Goal: Task Accomplishment & Management: Manage account settings

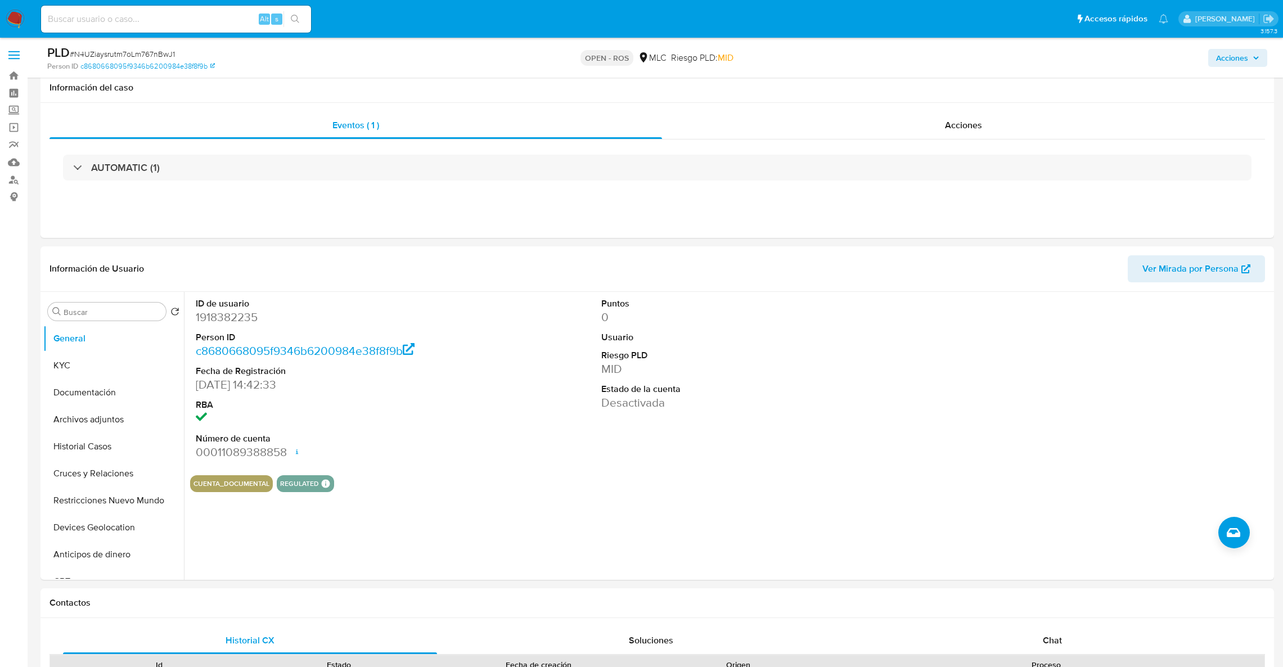
select select "10"
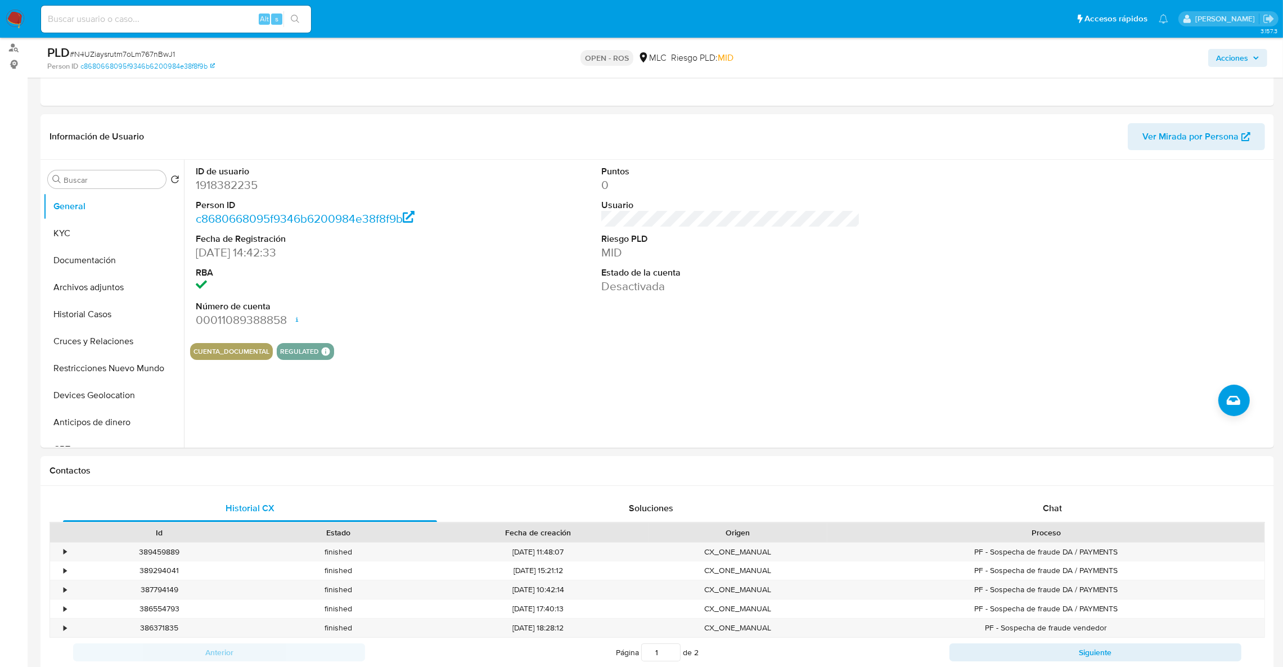
scroll to position [137, 0]
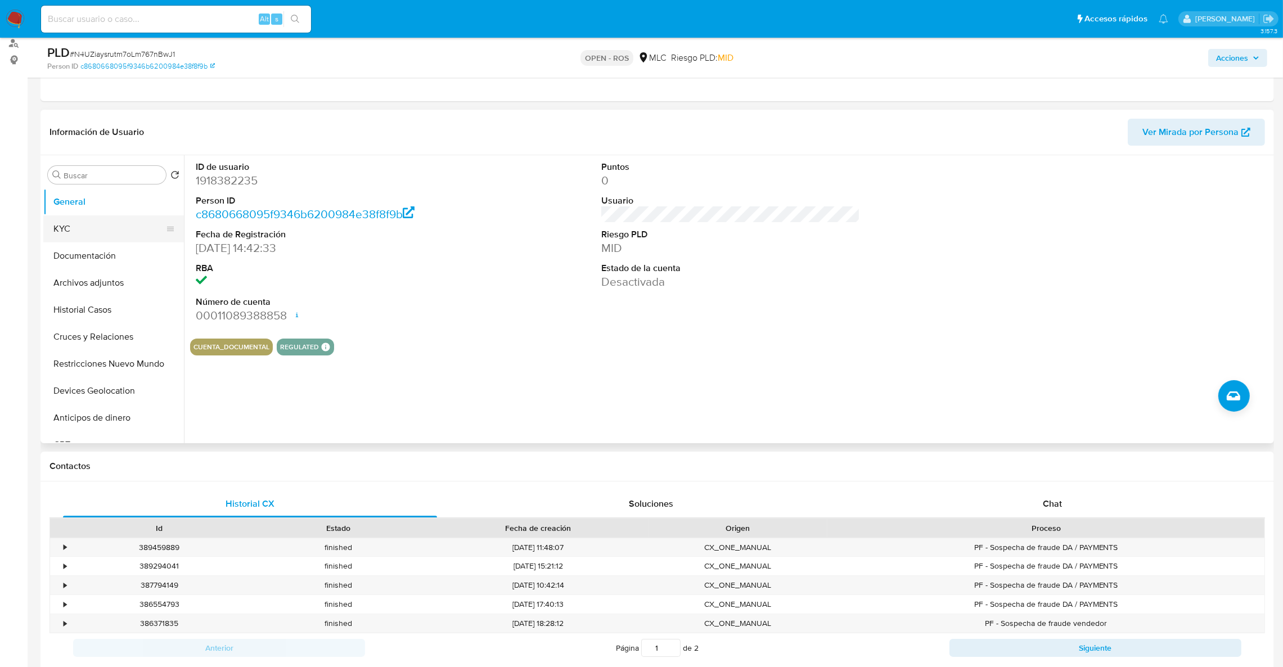
click at [71, 221] on button "KYC" at bounding box center [109, 228] width 132 height 27
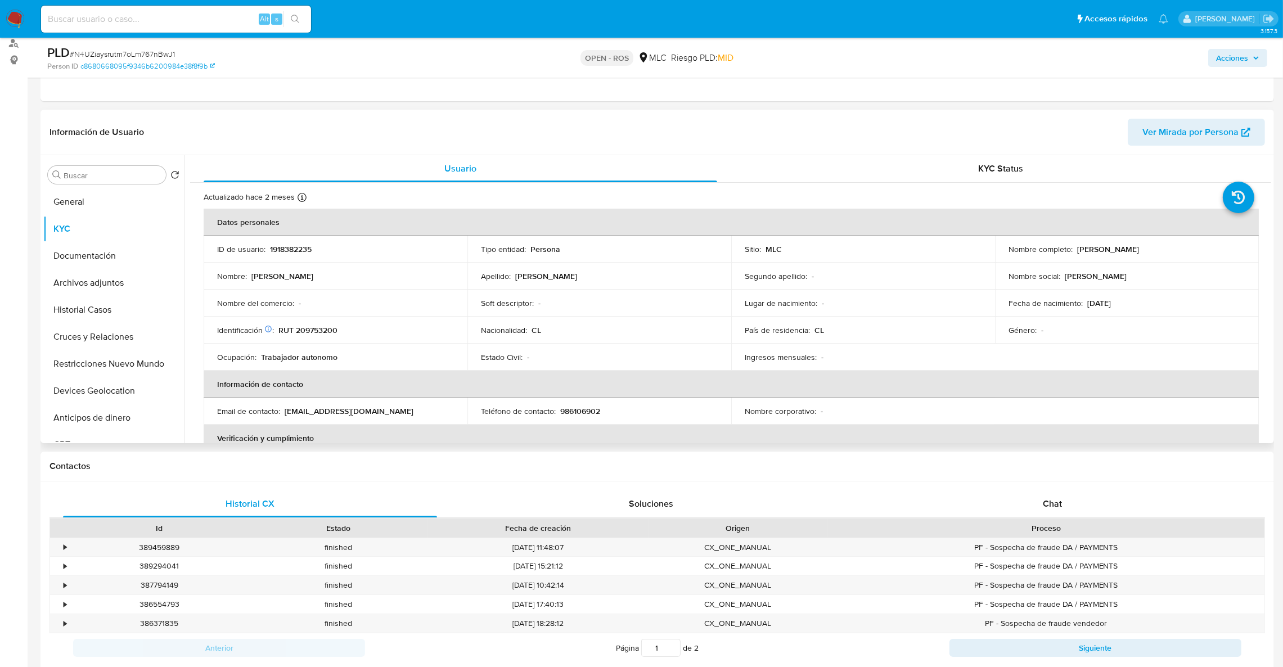
drag, startPoint x: 1155, startPoint y: 249, endPoint x: 1073, endPoint y: 246, distance: 82.2
click at [1073, 246] on div "Nombre completo : Luis Alberto González Araya" at bounding box center [1127, 249] width 237 height 10
copy p "Luis Alberto González Araya"
click at [587, 414] on p "986106902" at bounding box center [580, 411] width 40 height 10
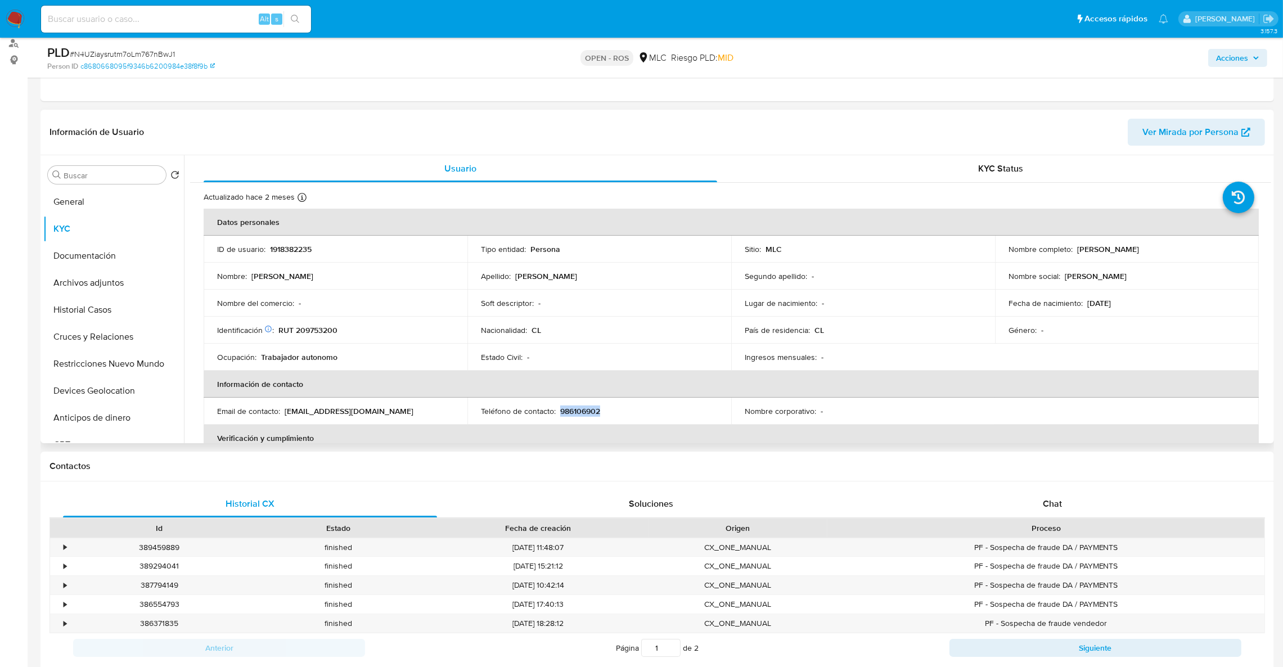
copy p "986106902"
drag, startPoint x: 413, startPoint y: 410, endPoint x: 282, endPoint y: 404, distance: 131.2
click at [282, 404] on td "Email de contacto : luisdemente40@gmail.com" at bounding box center [336, 411] width 264 height 27
copy div "luisdemente40@gmail.com"
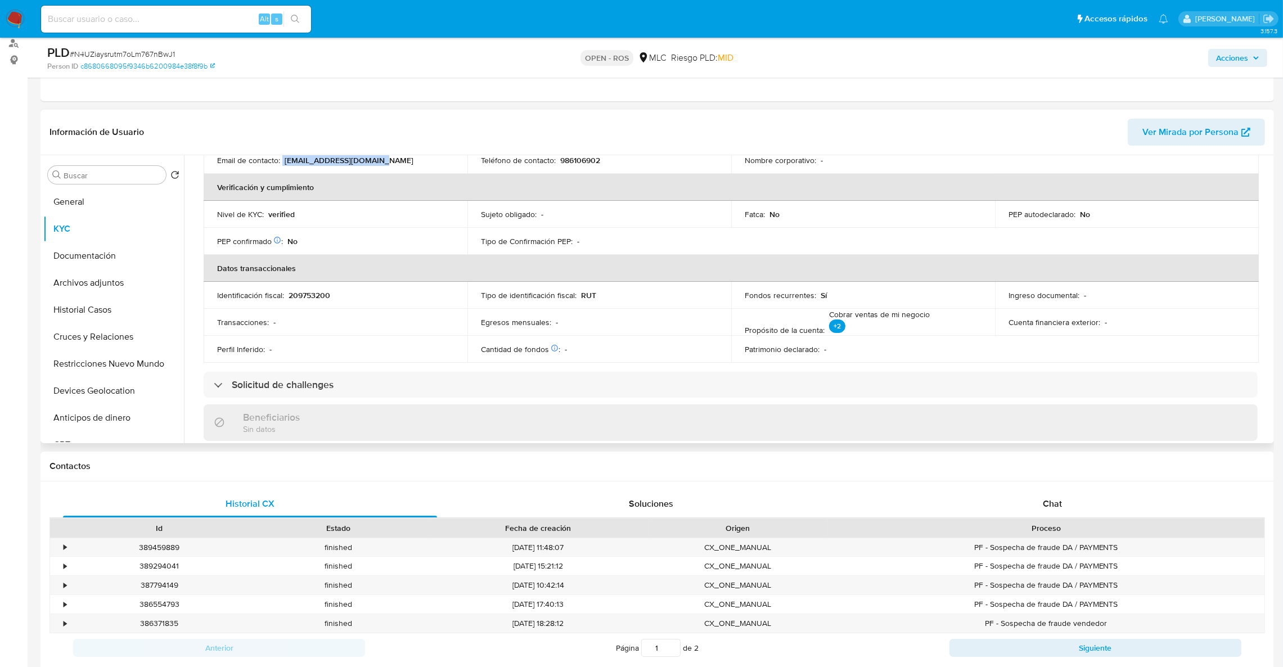
scroll to position [308, 0]
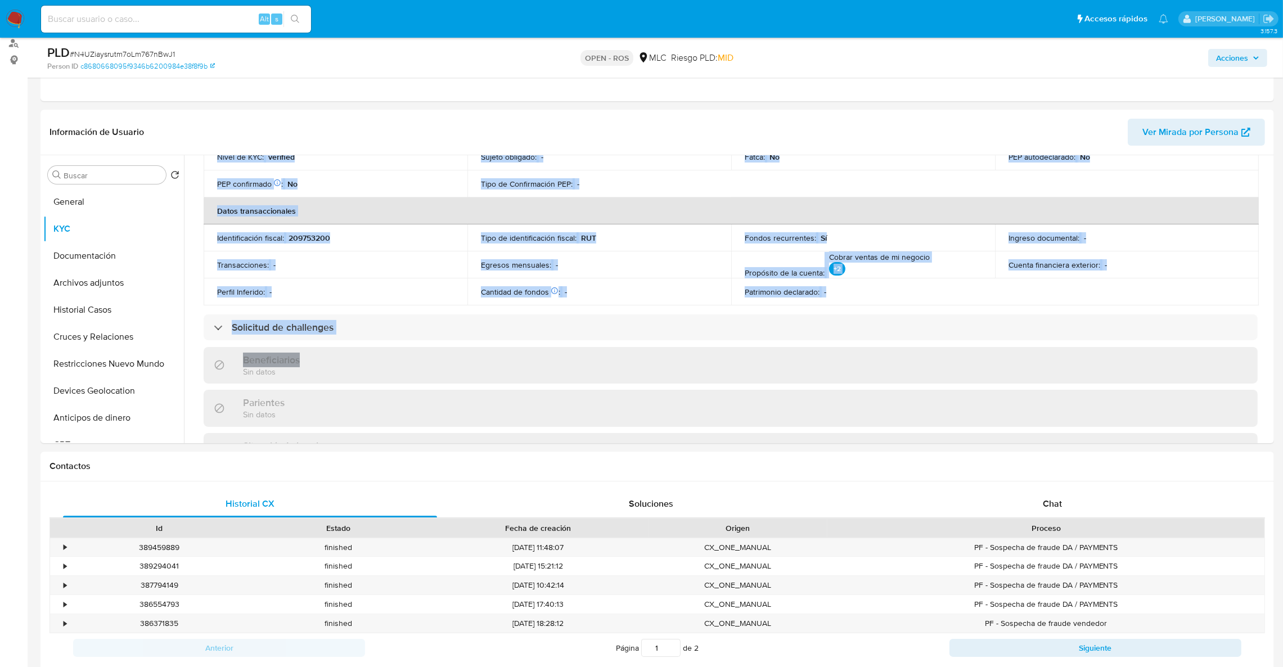
drag, startPoint x: 1276, startPoint y: 303, endPoint x: 1282, endPoint y: 343, distance: 40.3
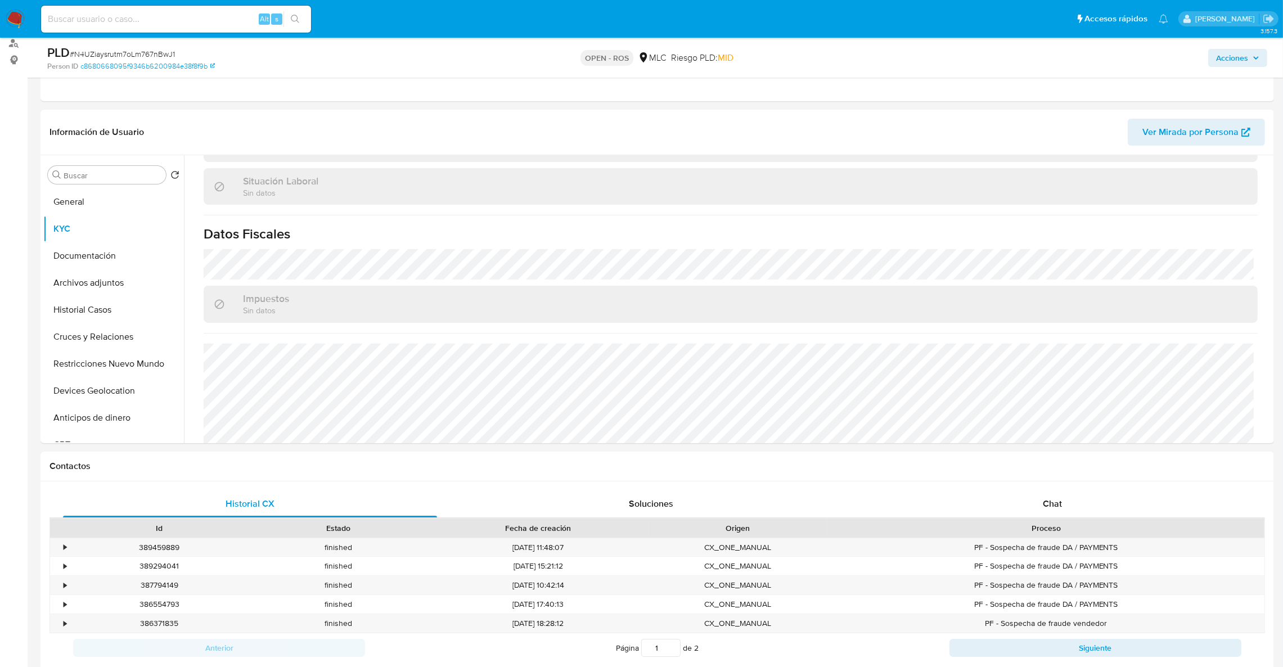
scroll to position [572, 0]
click at [1271, 357] on div "Buscar Volver al orden por defecto General KYC Documentación Archivos adjuntos …" at bounding box center [658, 299] width 1234 height 288
drag, startPoint x: 1271, startPoint y: 357, endPoint x: 1260, endPoint y: 316, distance: 42.6
click at [1260, 316] on div "Buscar Volver al orden por defecto General KYC Documentación Archivos adjuntos …" at bounding box center [658, 299] width 1234 height 288
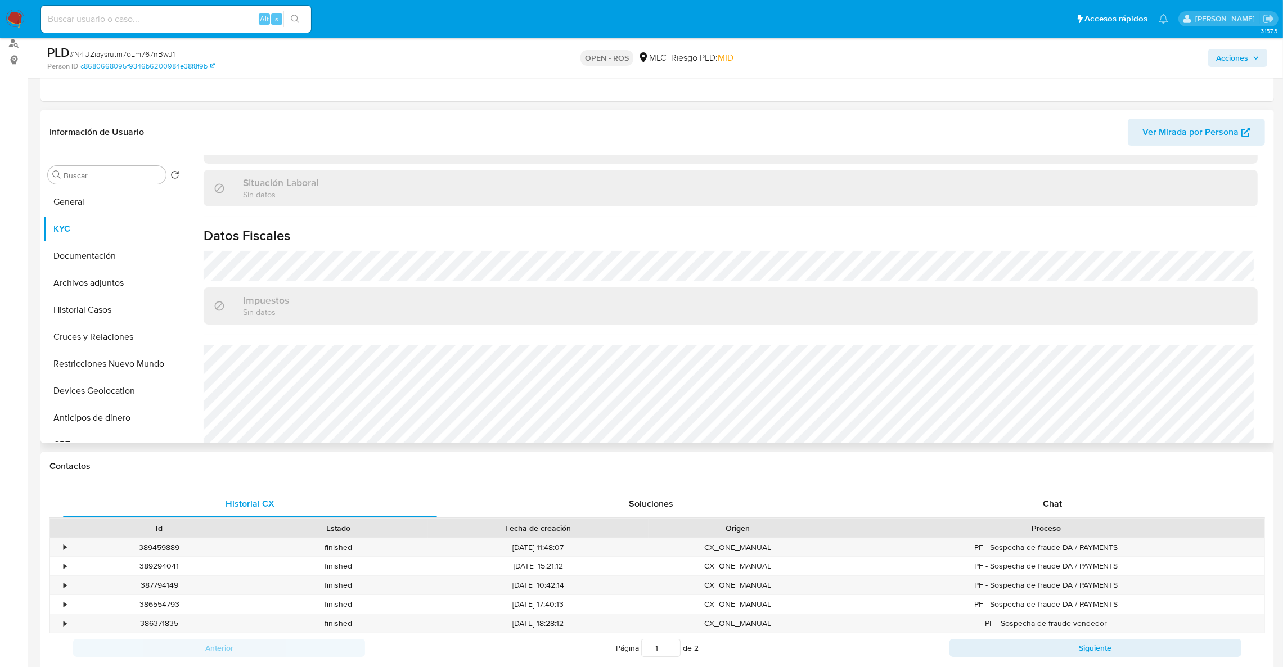
click at [1263, 316] on div "Actualizado hace 2 meses Creado: 27/07/2024 15:42:34 Actualizado: 25/06/2025 17…" at bounding box center [730, 46] width 1081 height 870
click at [1267, 331] on div "Actualizado hace 2 meses Creado: 27/07/2024 15:42:34 Actualizado: 25/06/2025 17…" at bounding box center [730, 46] width 1081 height 870
drag, startPoint x: 1267, startPoint y: 356, endPoint x: 1259, endPoint y: 308, distance: 48.4
click at [1259, 308] on div "Actualizado hace 2 meses Creado: 27/07/2024 15:42:34 Actualizado: 25/06/2025 17…" at bounding box center [730, 46] width 1081 height 870
click at [79, 248] on button "Documentación" at bounding box center [109, 255] width 132 height 27
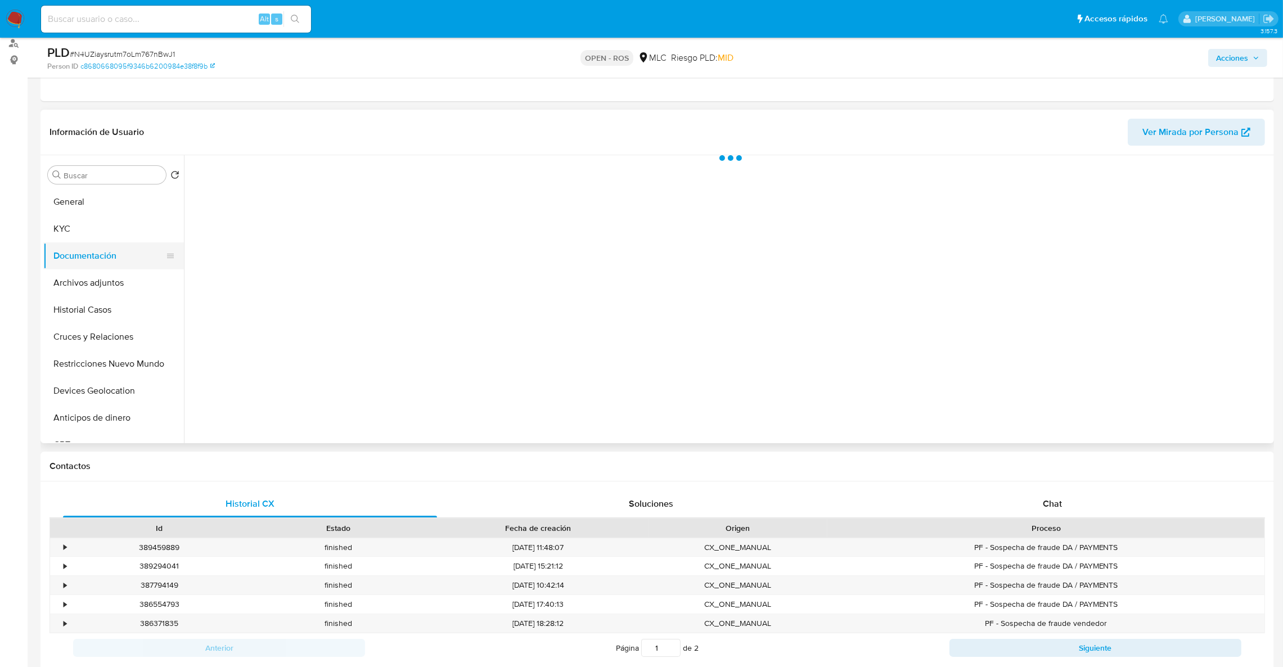
scroll to position [0, 0]
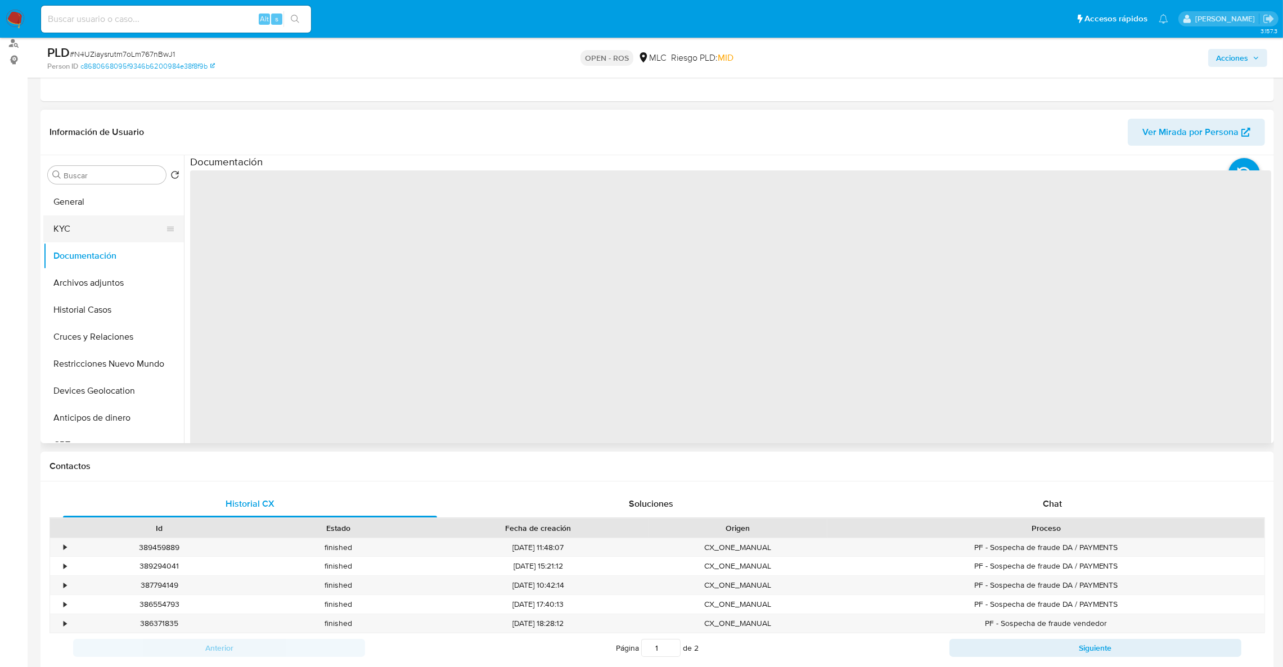
click at [70, 228] on button "KYC" at bounding box center [109, 228] width 132 height 27
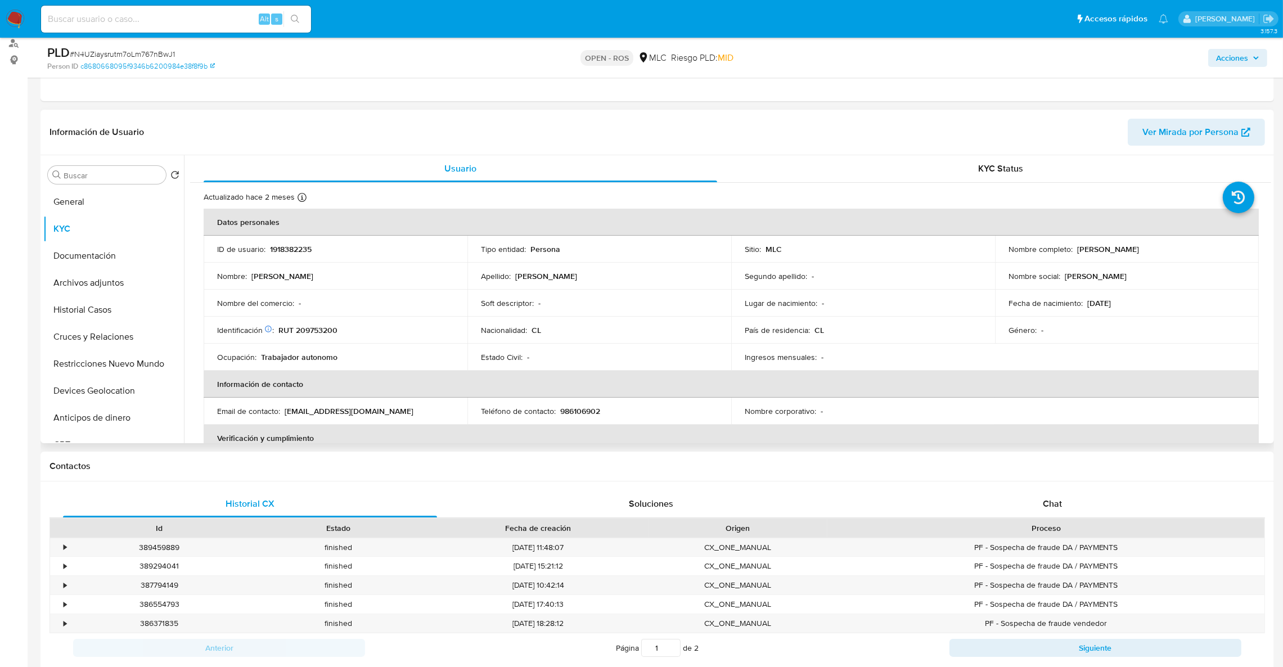
click at [309, 325] on p "RUT 209753200" at bounding box center [307, 330] width 59 height 10
copy p "209753200"
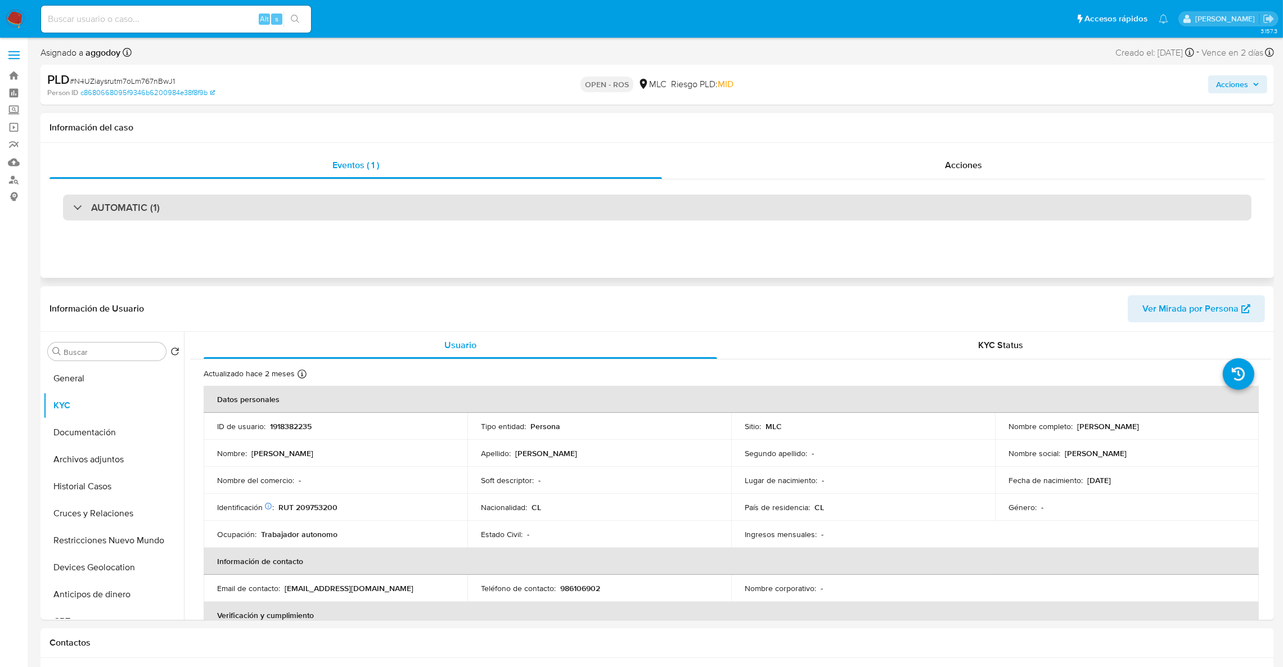
click at [576, 218] on div "AUTOMATIC (1)" at bounding box center [657, 208] width 1189 height 26
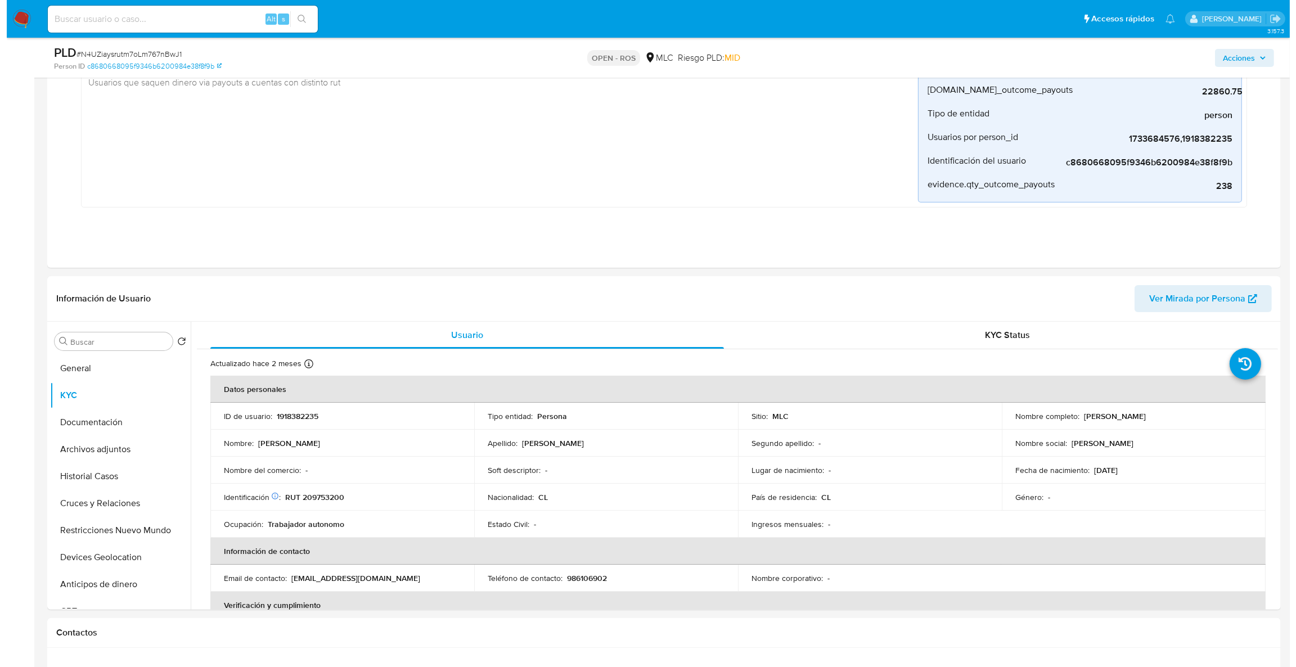
scroll to position [204, 0]
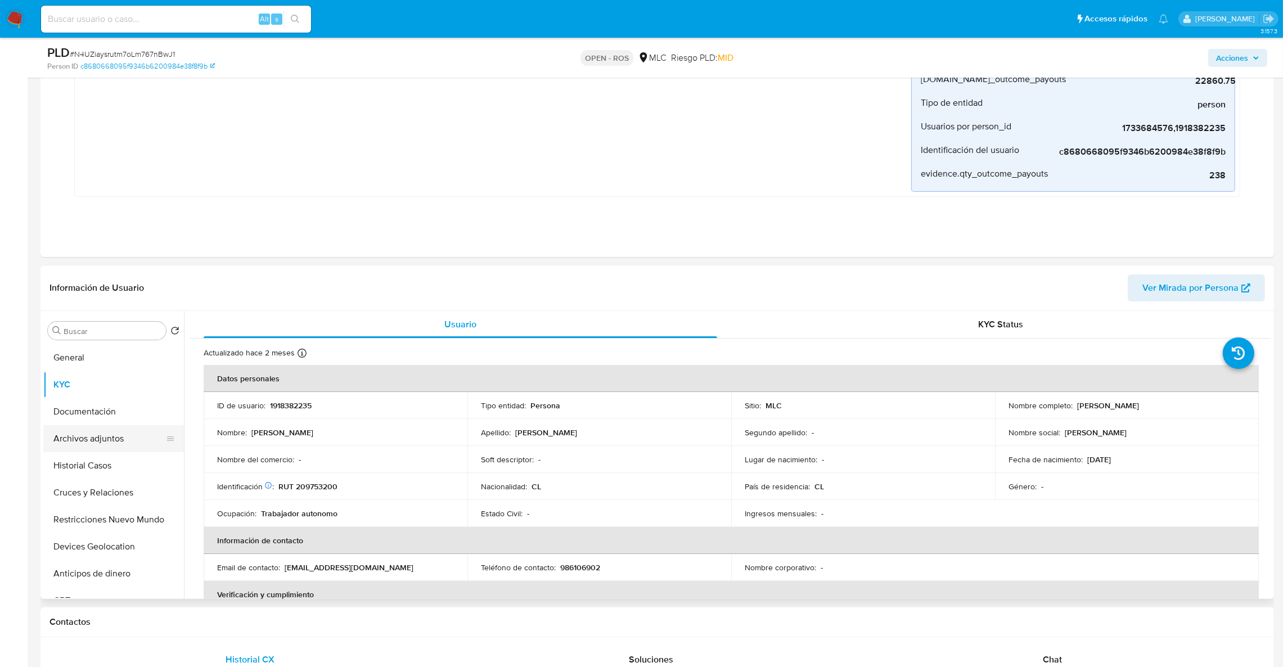
click at [122, 431] on button "Archivos adjuntos" at bounding box center [109, 438] width 132 height 27
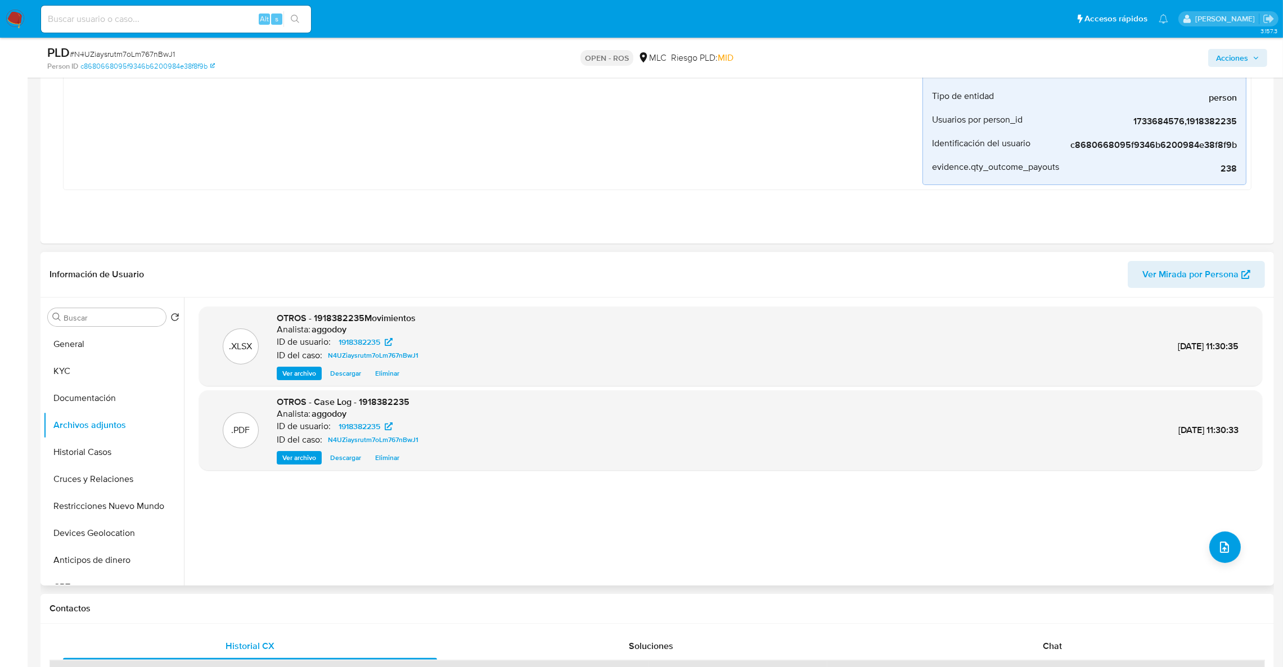
click at [1187, 581] on div ".XLSX OTROS - 1918382235Movimientos Analista: aggodoy ID de usuario: 1918382235…" at bounding box center [727, 442] width 1087 height 288
click at [1218, 566] on div ".XLSX OTROS - 1918382235Movimientos Analista: aggodoy ID de usuario: 1918382235…" at bounding box center [730, 442] width 1063 height 270
click at [1216, 559] on button "upload-file" at bounding box center [1225, 548] width 32 height 32
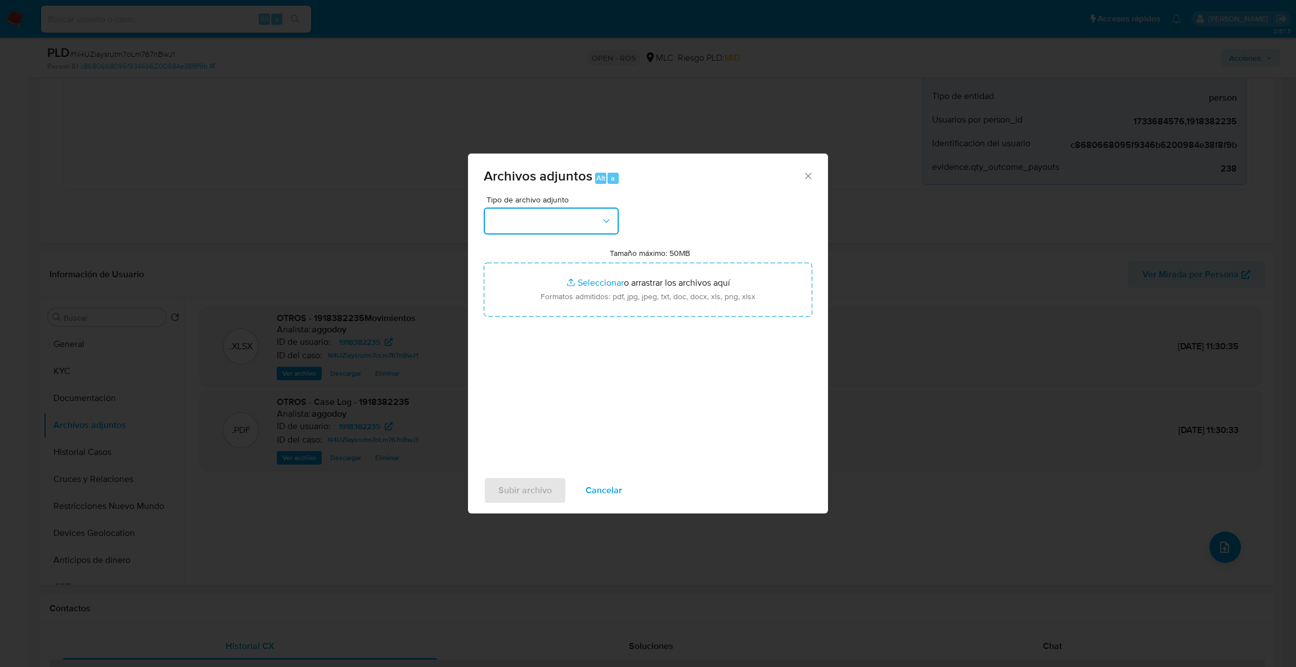
click at [576, 229] on button "button" at bounding box center [551, 221] width 135 height 27
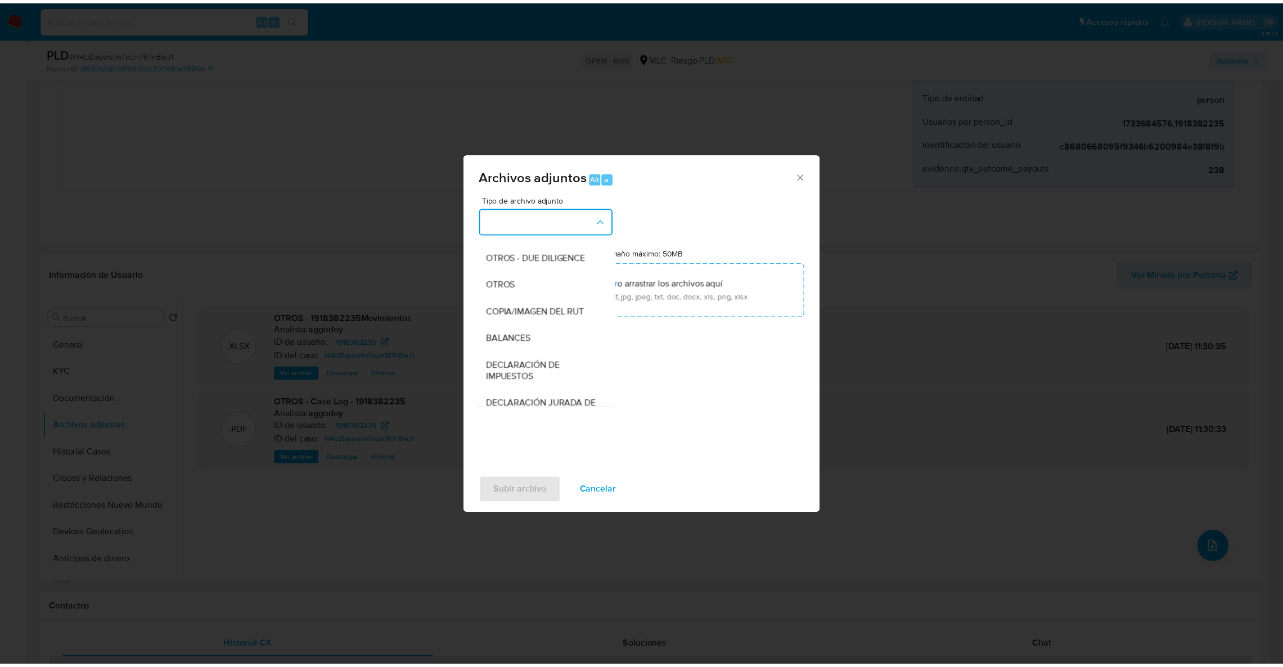
scroll to position [154, 0]
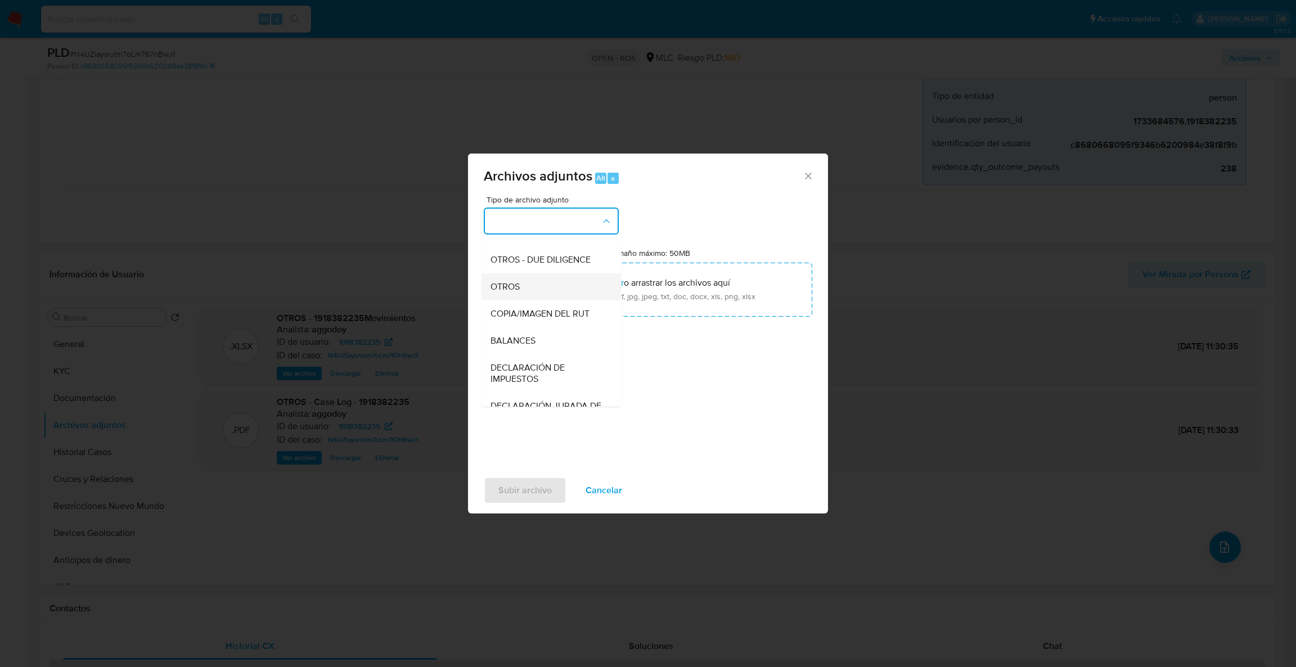
click at [559, 300] on div "OTROS" at bounding box center [548, 286] width 115 height 27
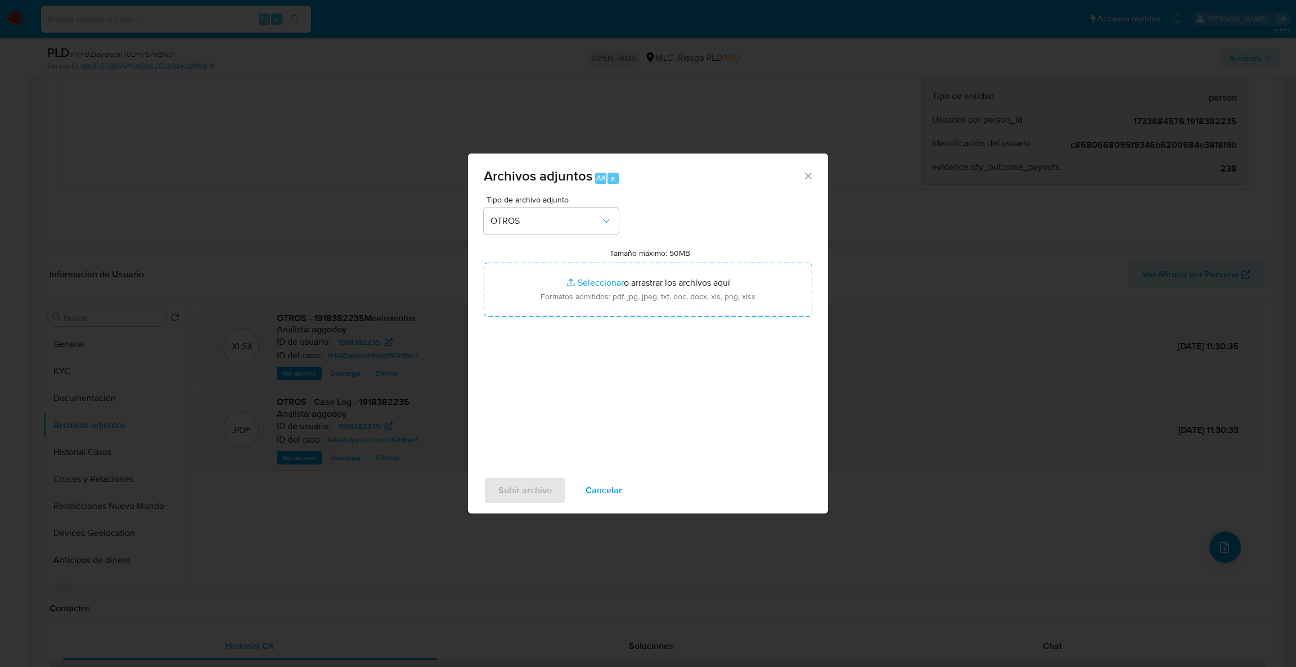
click at [559, 300] on input "Tamaño máximo: 50MB Seleccionar archivos" at bounding box center [648, 290] width 329 height 54
type input "C:\fakepath\UAF #1267.pdf"
click at [534, 486] on span "Subir archivo" at bounding box center [524, 490] width 53 height 25
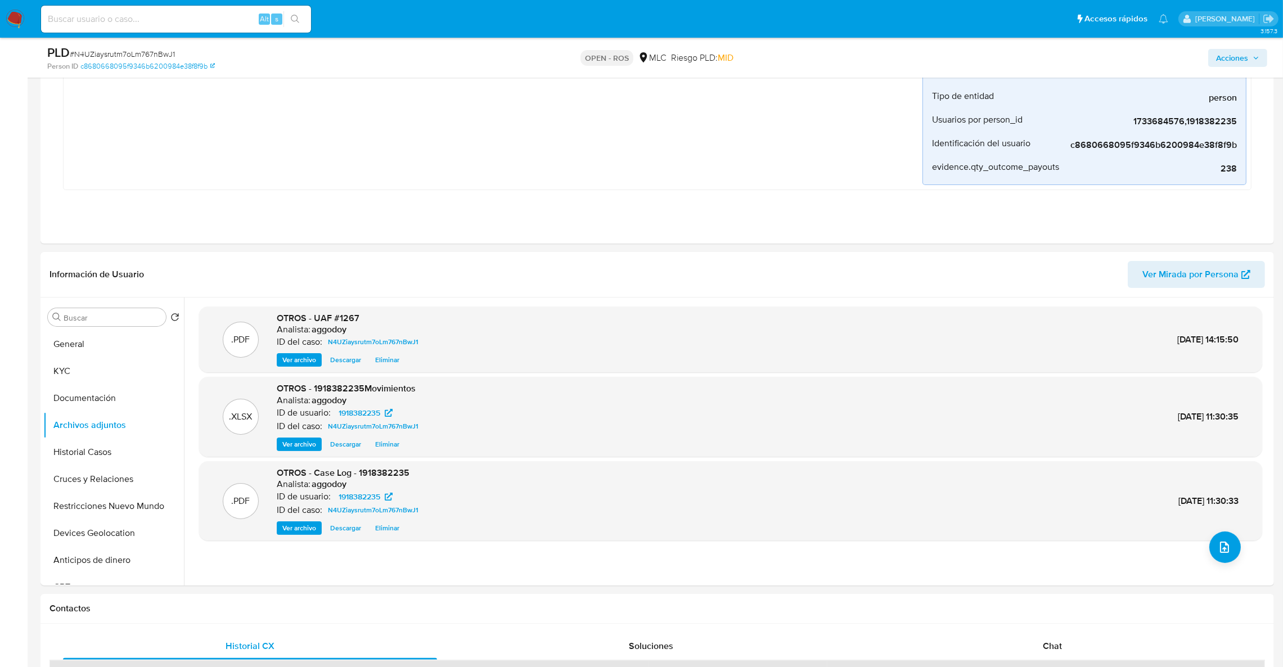
click at [1235, 61] on span "Acciones" at bounding box center [1232, 58] width 32 height 18
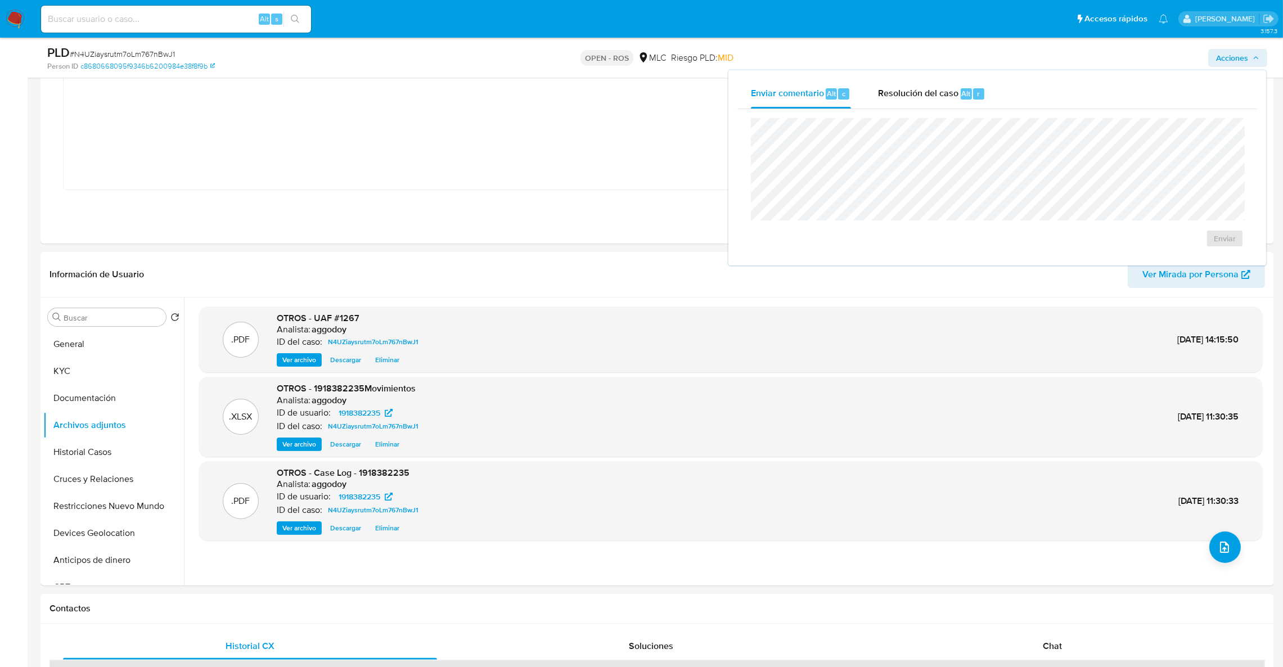
click at [980, 75] on div "Enviar comentario Alt c Resolución del caso Alt r Enviar" at bounding box center [997, 167] width 538 height 195
click at [939, 76] on div "Enviar comentario Alt c Resolución del caso Alt r Enviar" at bounding box center [997, 167] width 538 height 195
click at [919, 89] on span "Resolución del caso" at bounding box center [918, 93] width 80 height 13
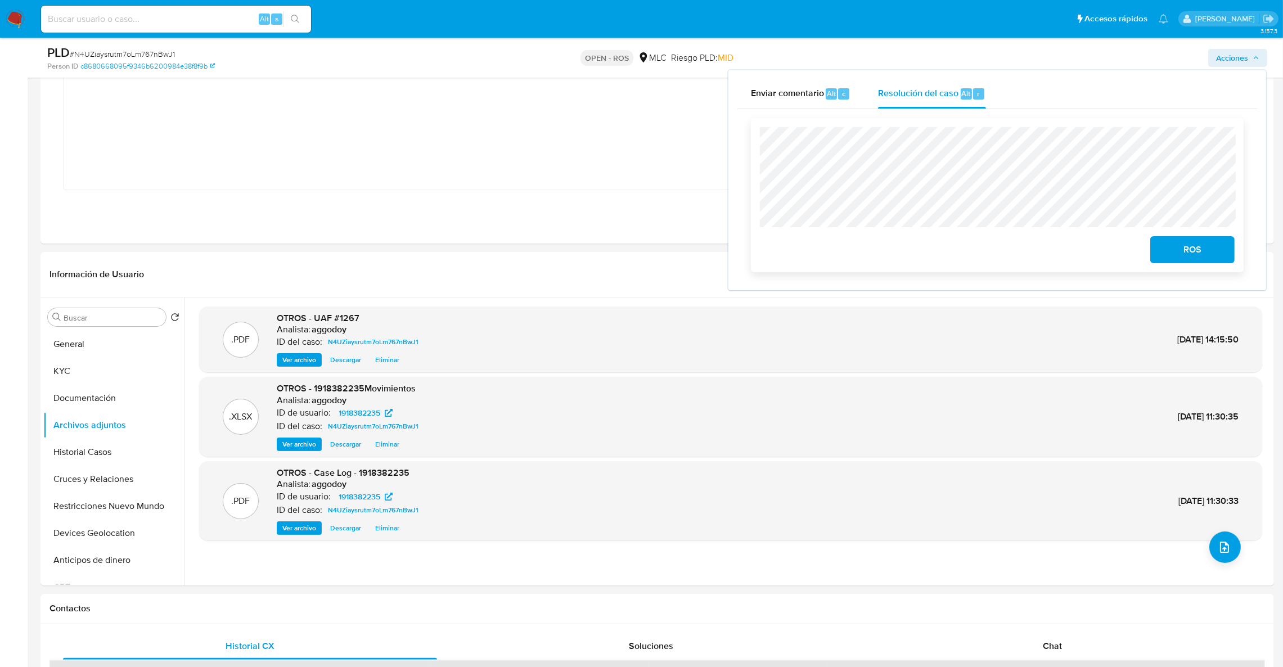
click at [1194, 268] on div "ROS" at bounding box center [997, 195] width 493 height 154
click at [1187, 255] on span "ROS" at bounding box center [1192, 249] width 55 height 25
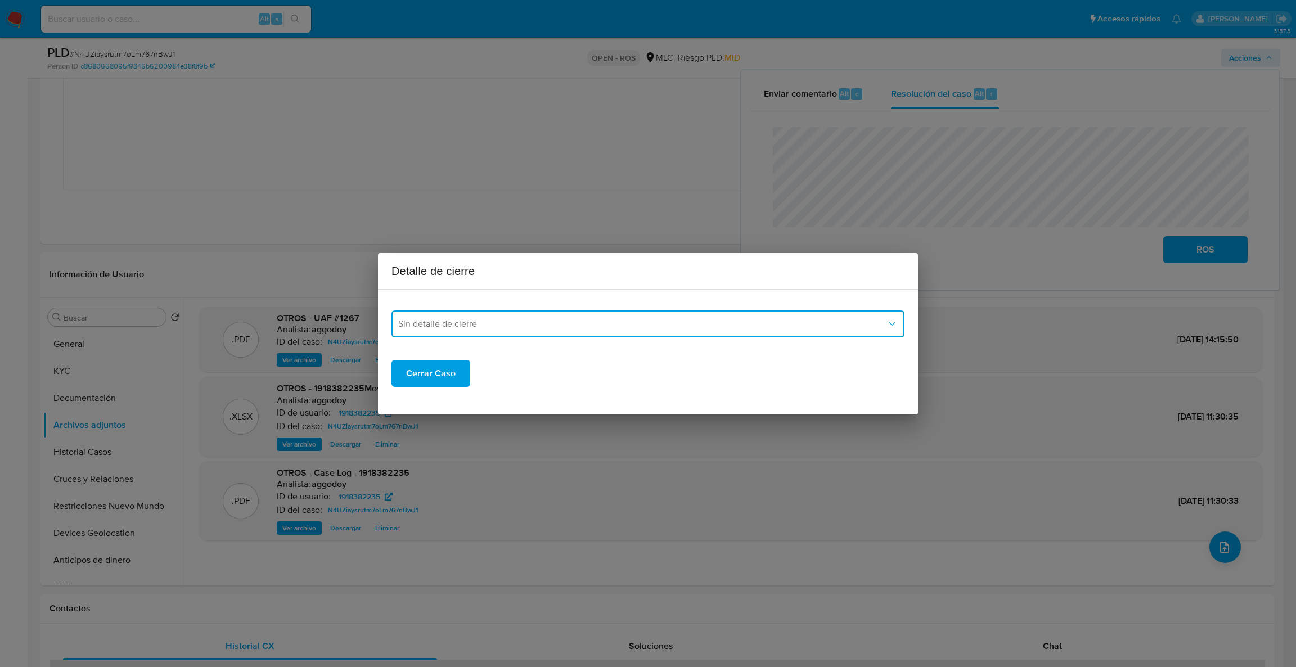
click at [791, 336] on button "Sin detalle de cierre" at bounding box center [648, 324] width 513 height 27
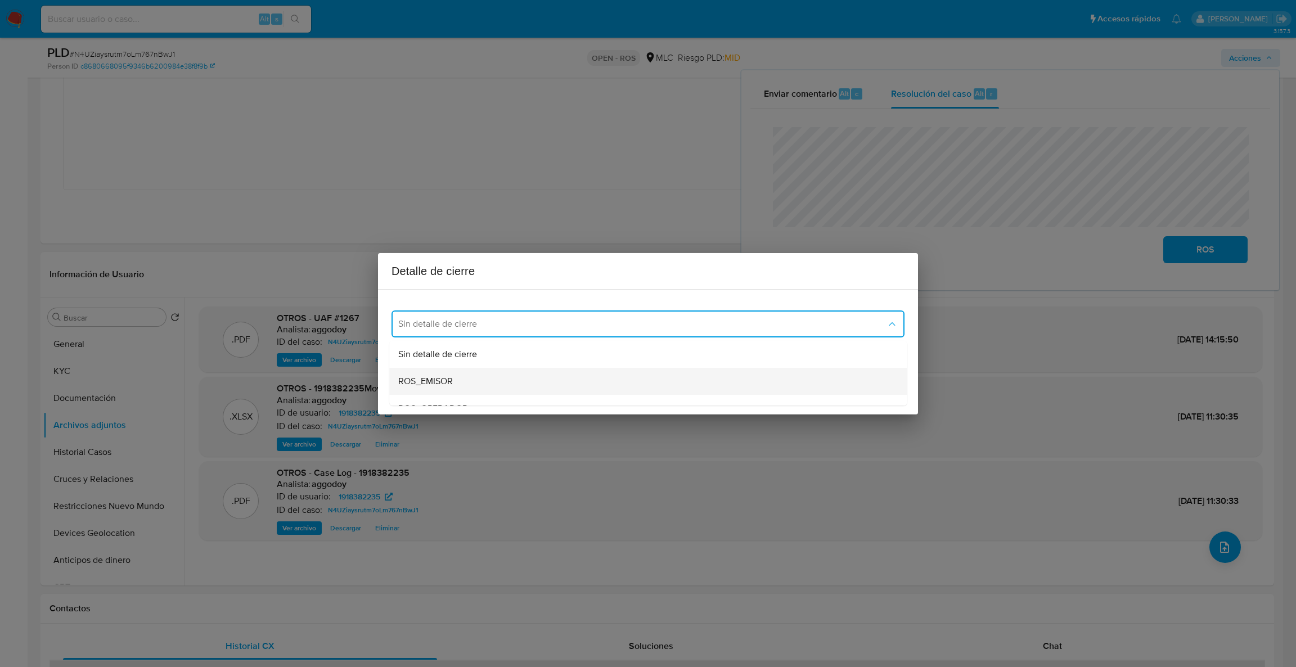
click at [579, 376] on div "ROS_EMISOR" at bounding box center [644, 381] width 493 height 27
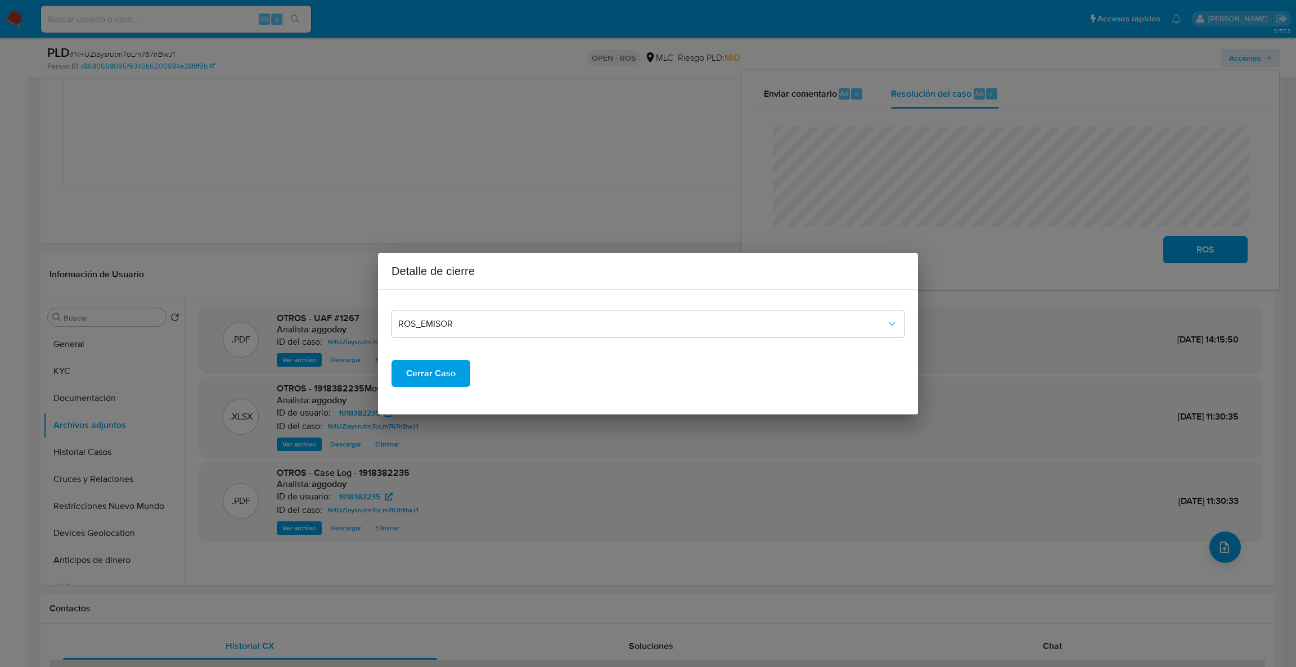
click at [417, 374] on span "Cerrar Caso" at bounding box center [431, 373] width 50 height 25
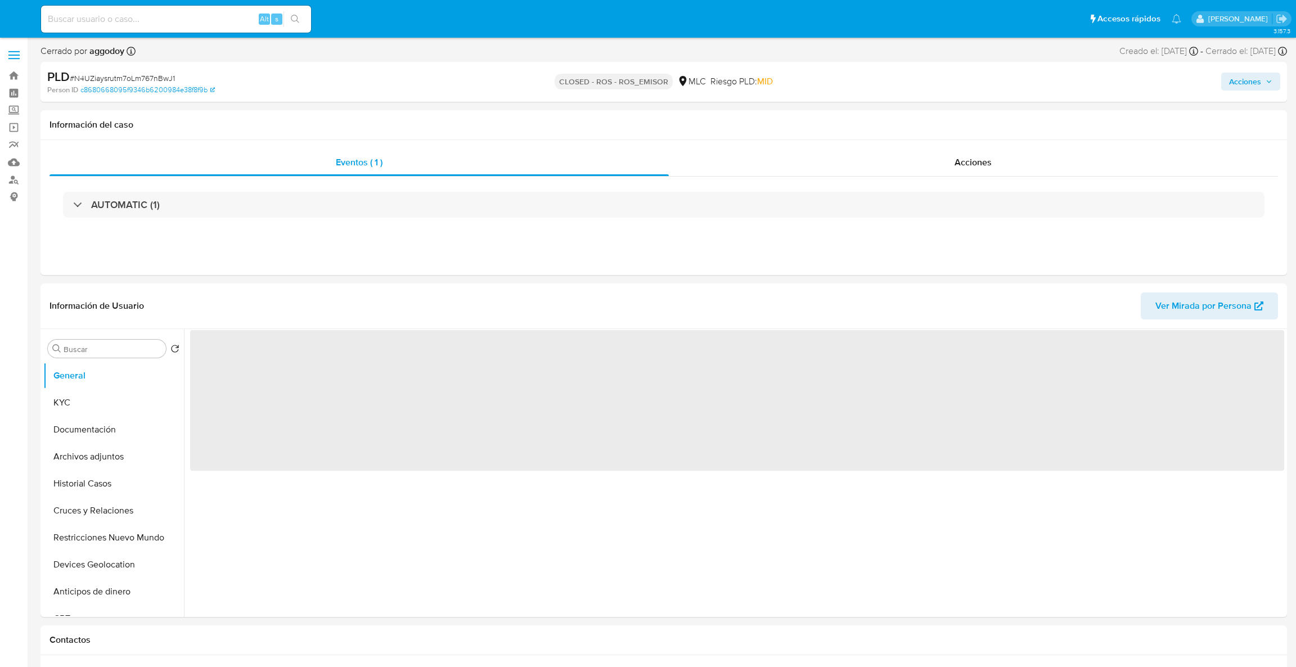
select select "10"
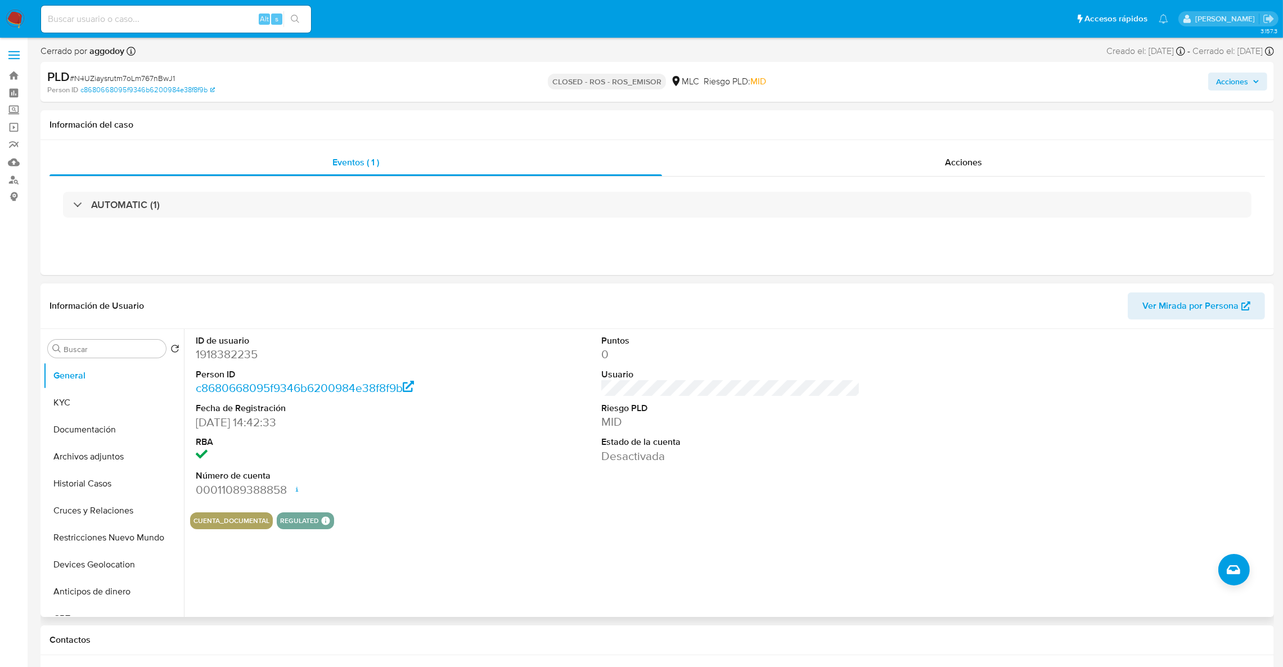
click at [237, 359] on dd "1918382235" at bounding box center [325, 355] width 259 height 16
copy dd "1918382235"
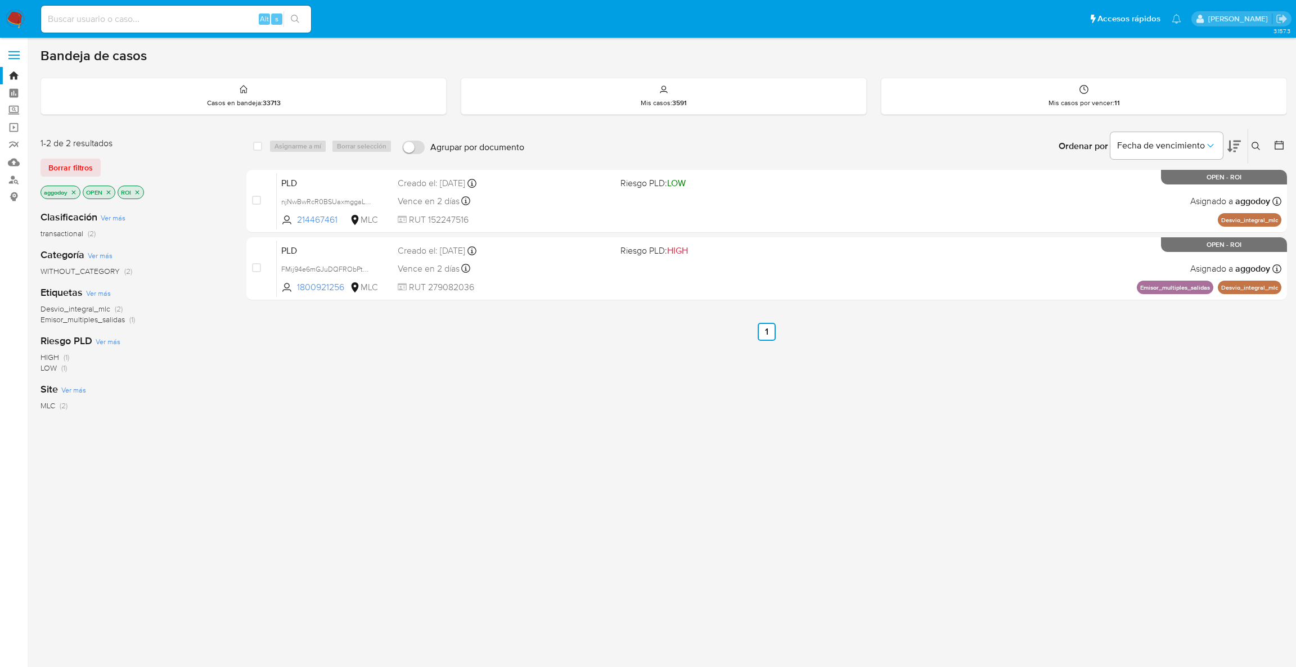
click at [139, 194] on icon "close-filter" at bounding box center [137, 192] width 7 height 7
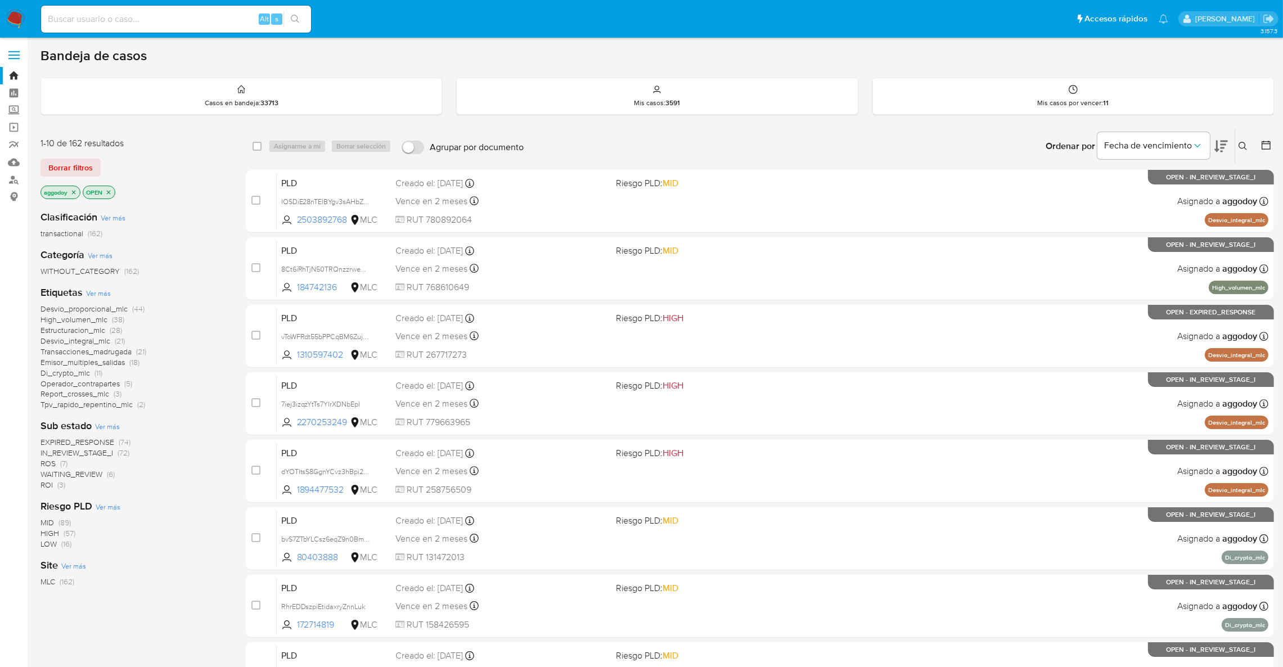
click at [53, 465] on span "ROS" at bounding box center [48, 463] width 15 height 11
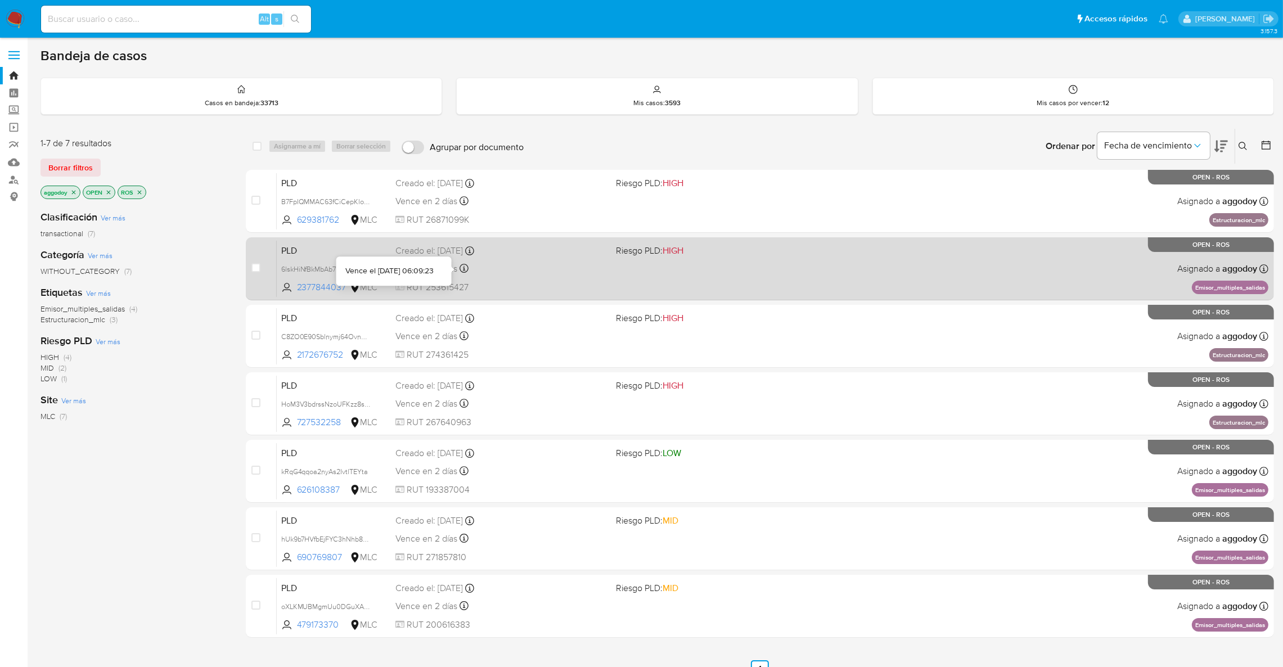
click at [488, 286] on span "RUT 253615427" at bounding box center [501, 287] width 212 height 12
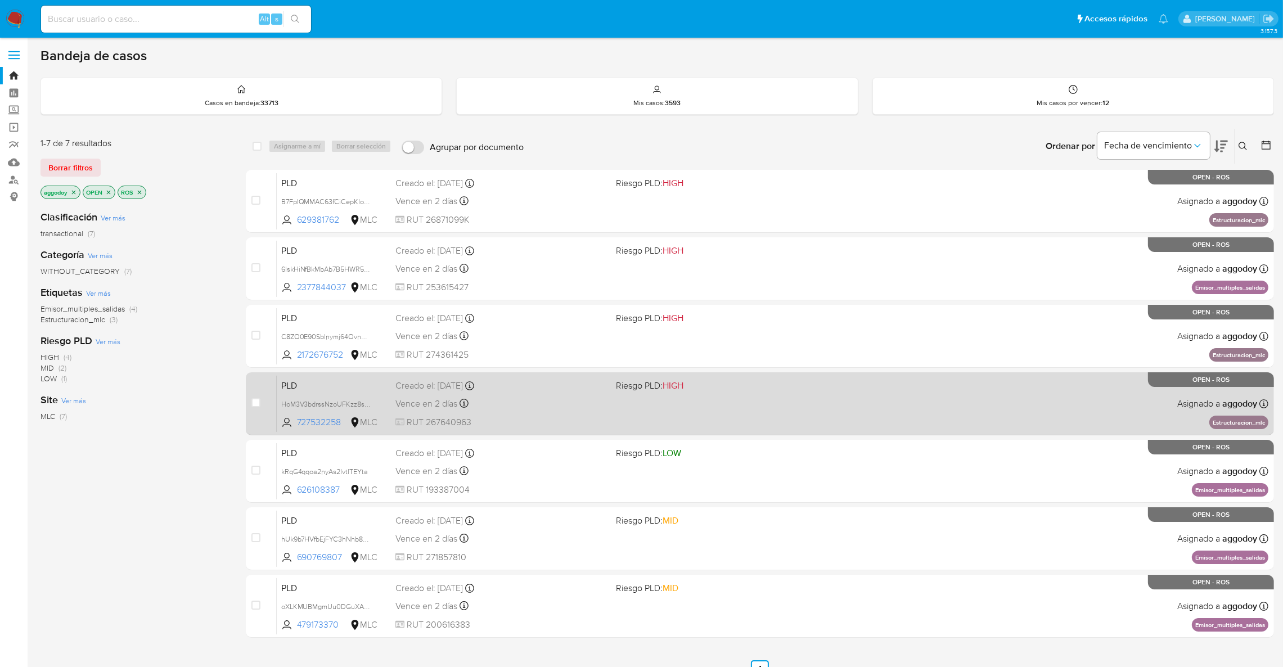
click at [695, 406] on div "PLD HoM3V3bdrssNzoUFKzz8sCmo 727532258 MLC Riesgo PLD: HIGH Creado el: 12/06/20…" at bounding box center [773, 403] width 992 height 57
click at [528, 378] on span "Creado el: 12/06/2025 Creado el: 12/06/2025 06:06:59" at bounding box center [501, 384] width 212 height 15
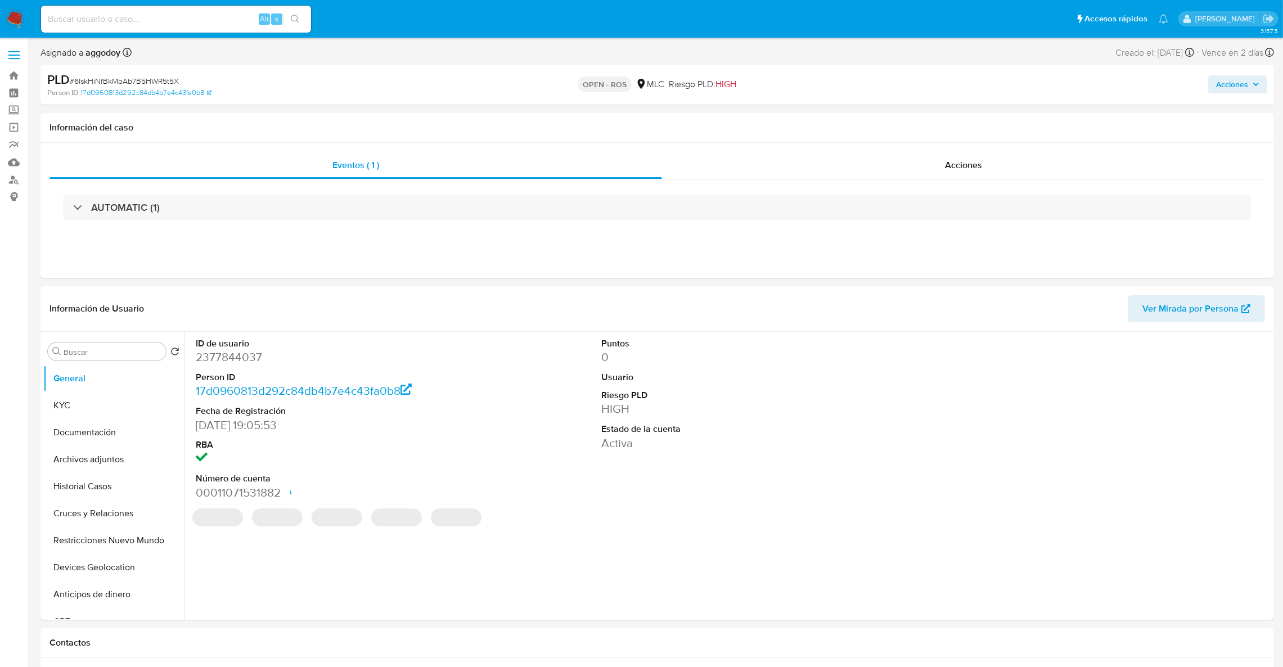
select select "10"
click at [212, 357] on dd "727532258" at bounding box center [325, 357] width 259 height 16
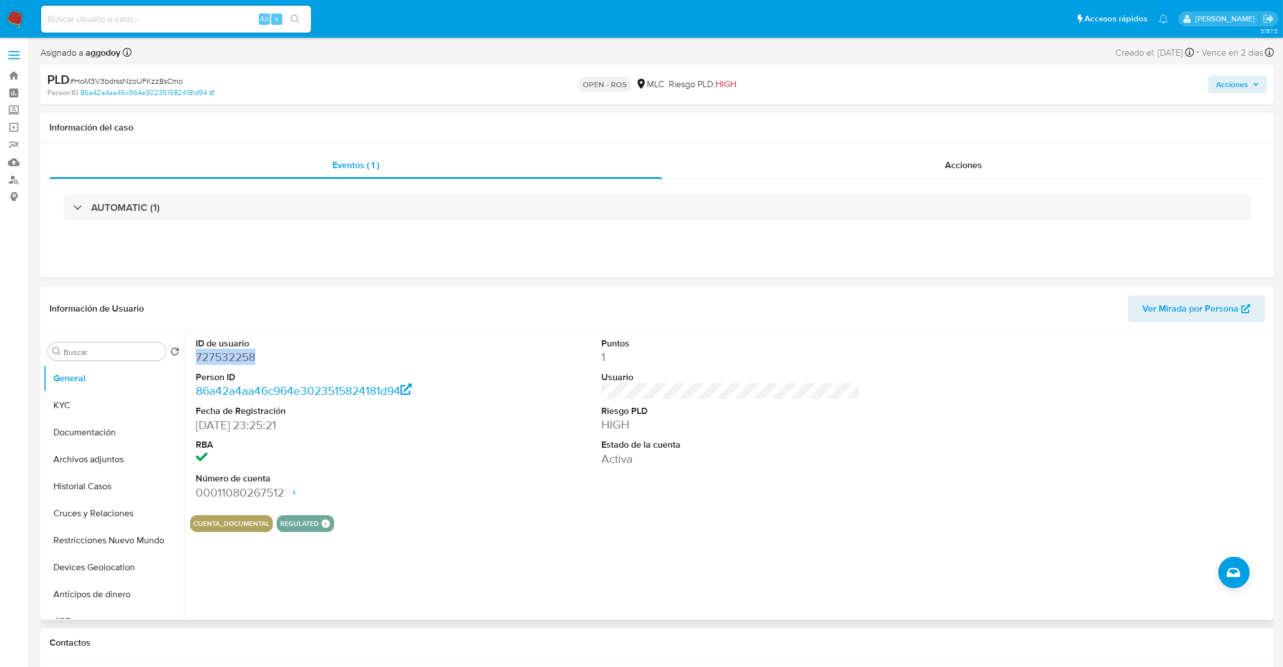
copy dd "727532258"
click at [242, 351] on dd "727532258" at bounding box center [325, 357] width 259 height 16
drag, startPoint x: 244, startPoint y: 351, endPoint x: 213, endPoint y: 357, distance: 30.9
click at [213, 357] on dd "727532258" at bounding box center [325, 357] width 259 height 16
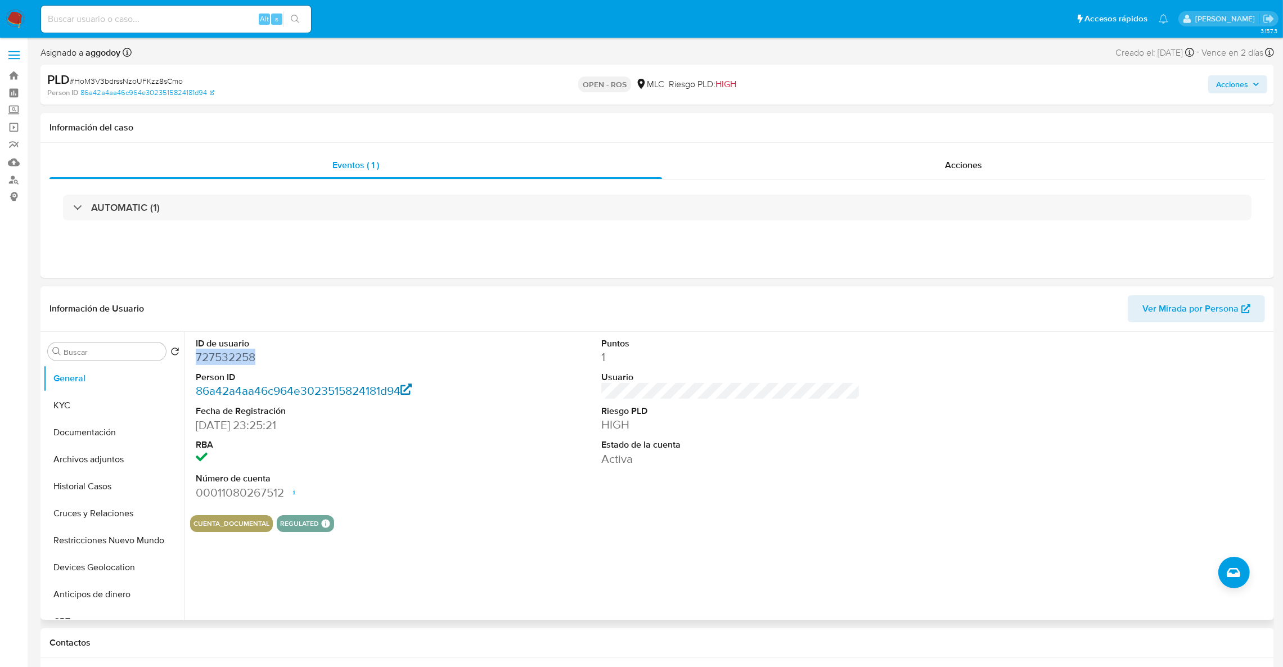
click at [296, 393] on link "86a42a4aa46c964e3023515824181d94" at bounding box center [304, 391] width 217 height 16
copy dd "727532258"
click at [329, 245] on div "Eventos ( 1 ) Acciones AUTOMATIC (1)" at bounding box center [658, 210] width 1234 height 135
click at [136, 400] on button "KYC" at bounding box center [109, 405] width 132 height 27
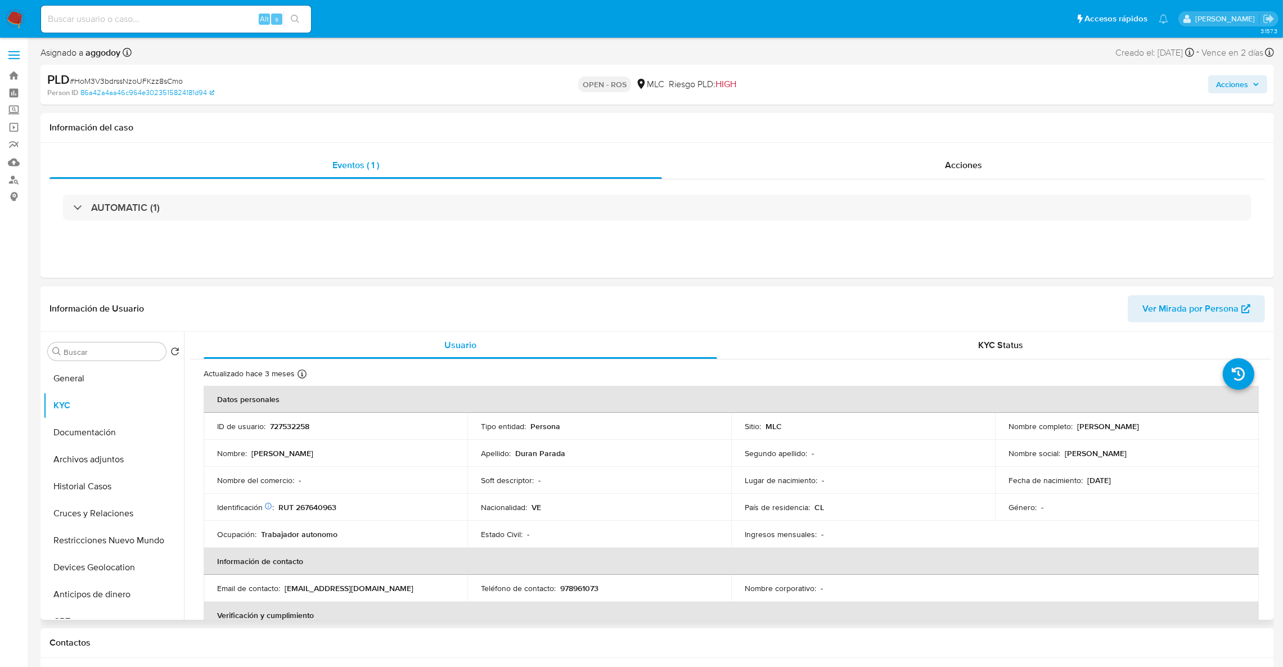
drag, startPoint x: 1166, startPoint y: 434, endPoint x: 1078, endPoint y: 412, distance: 90.6
click at [1075, 425] on div "Nombre completo : Carlos Yocfreson Duran Parada" at bounding box center [1127, 426] width 237 height 10
copy p "Carlos Yocfreson Duran Parada"
click at [332, 501] on td "Identificación Nº de serie: 603993153 : RUT 267640963" at bounding box center [336, 507] width 264 height 27
click at [320, 504] on p "RUT 267640963" at bounding box center [307, 507] width 58 height 10
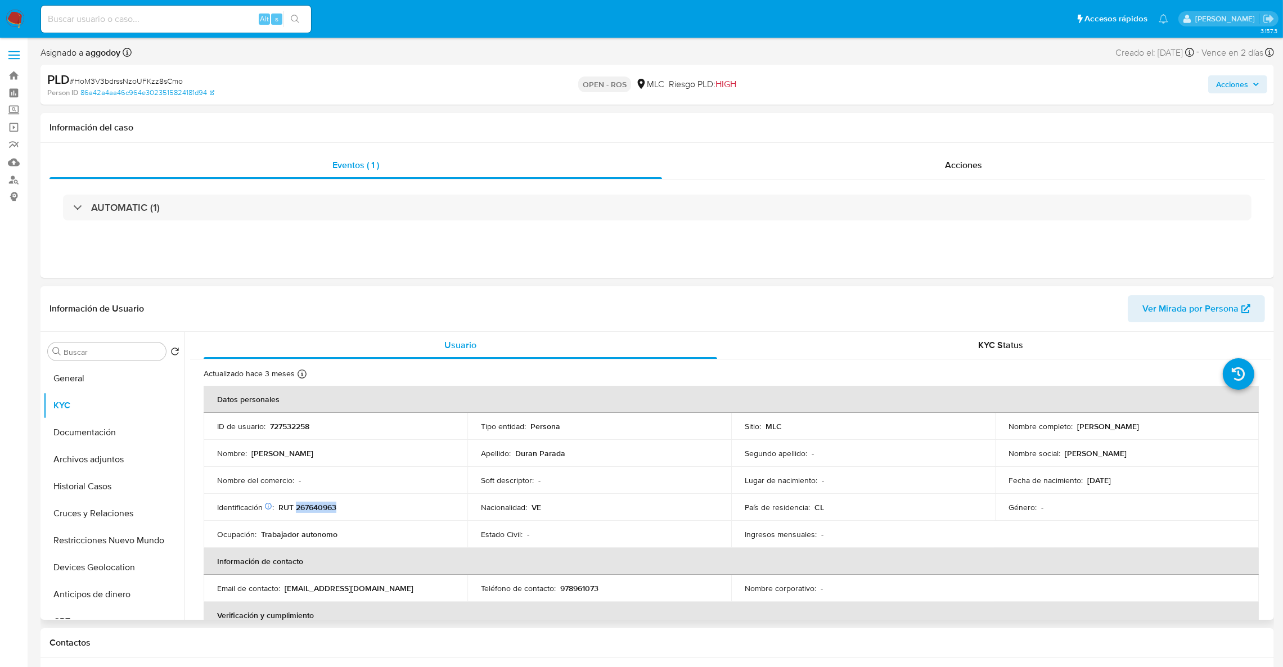
click at [320, 504] on p "RUT 267640963" at bounding box center [307, 507] width 58 height 10
copy p "267640963"
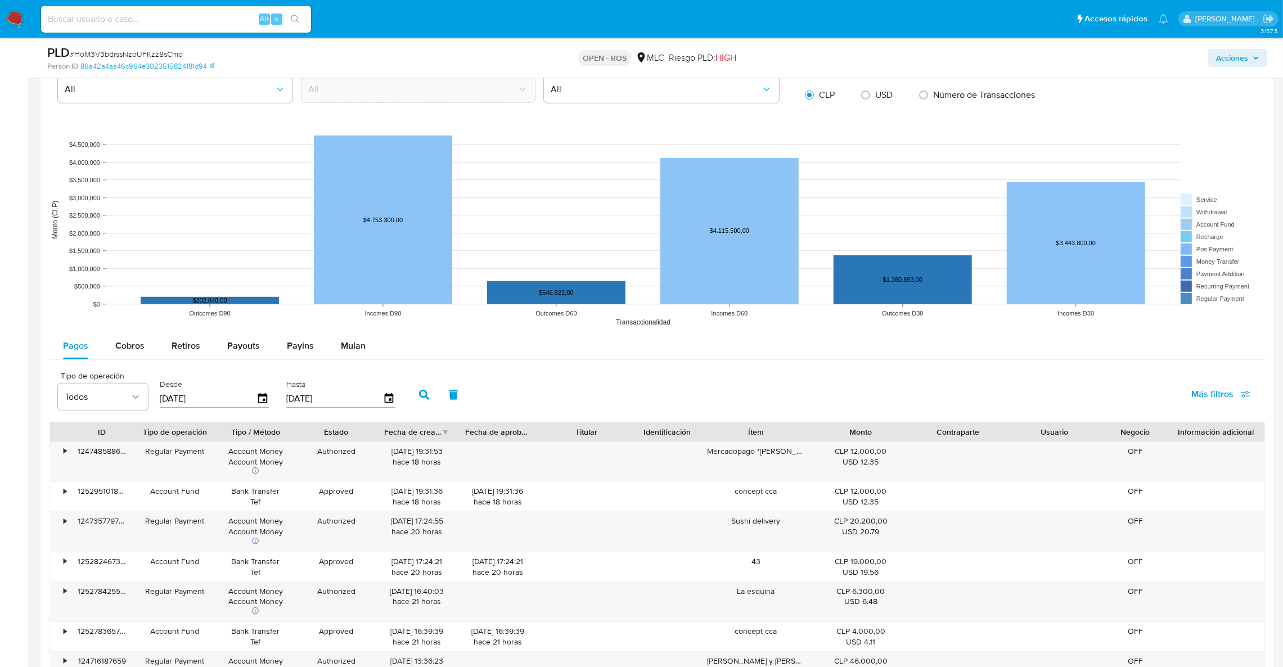
scroll to position [952, 0]
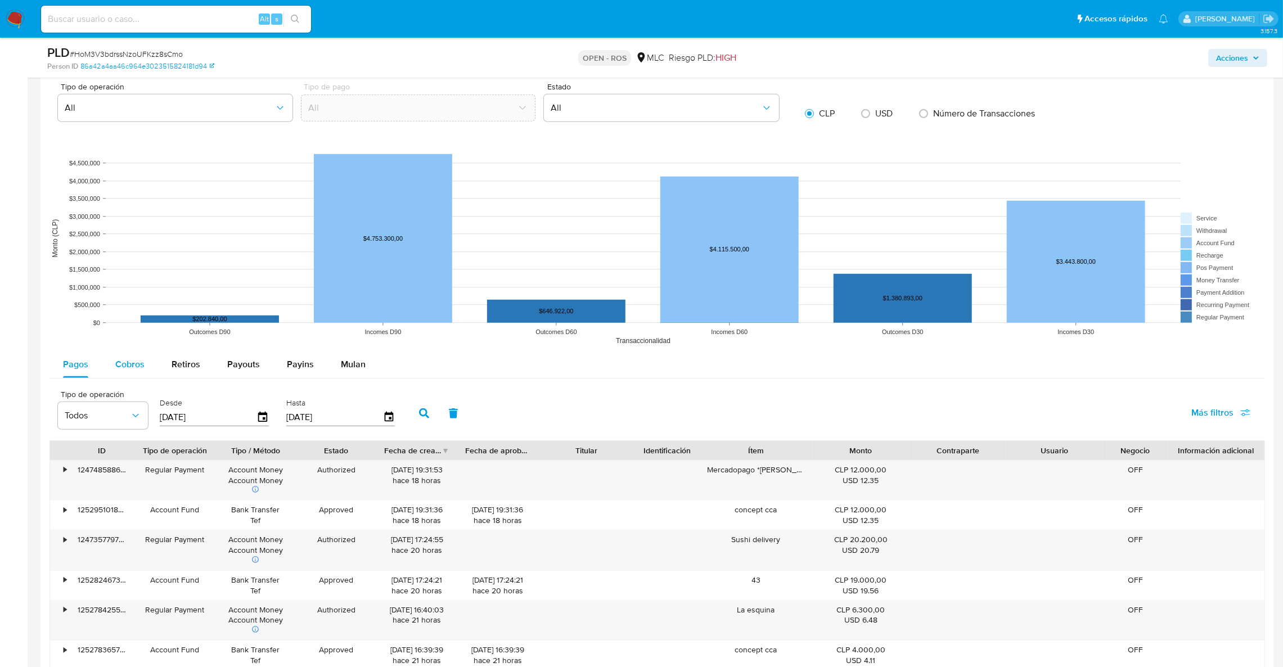
click at [137, 359] on span "Cobros" at bounding box center [129, 364] width 29 height 13
select select "10"
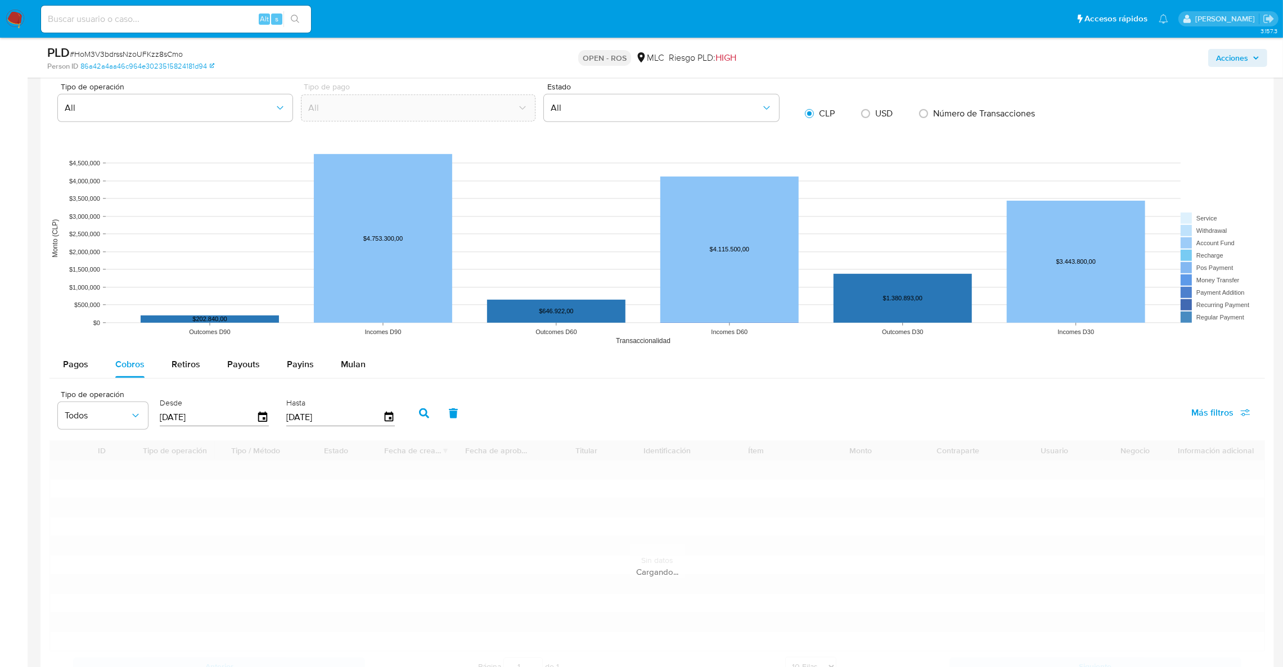
click at [273, 421] on div "Tipo de operación Todos Desde 11/06/2025 Hasta 08/09/2025" at bounding box center [229, 412] width 354 height 45
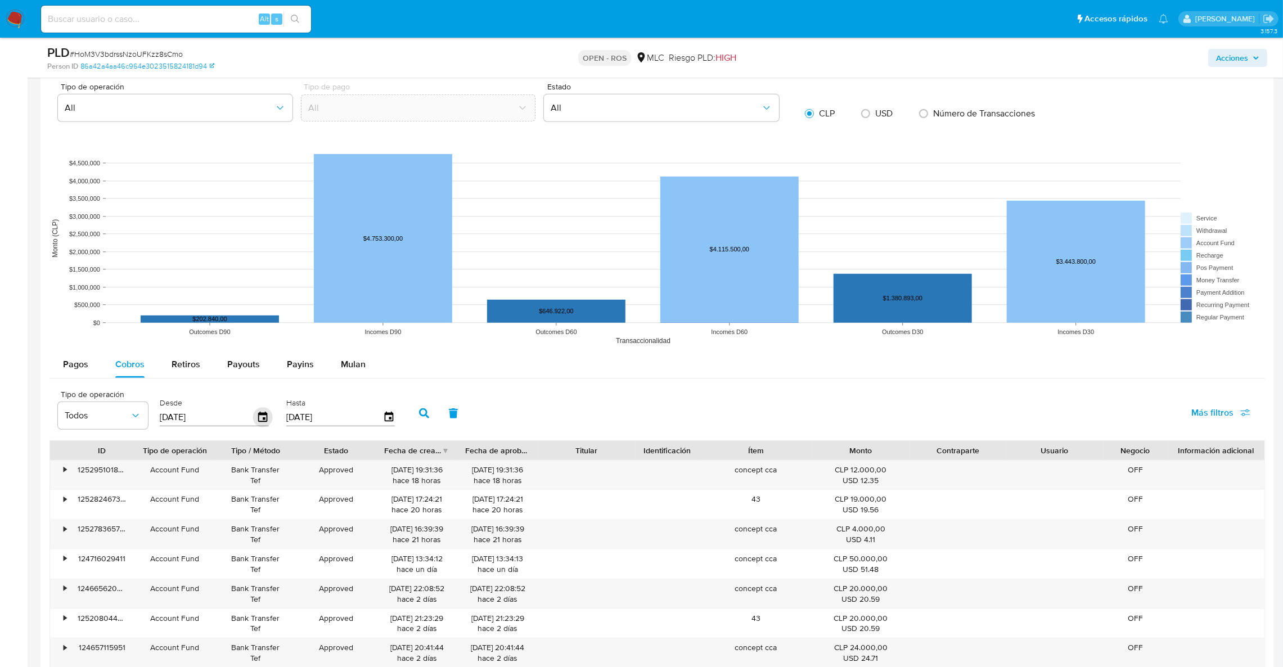
click at [261, 420] on icon "button" at bounding box center [262, 417] width 9 height 10
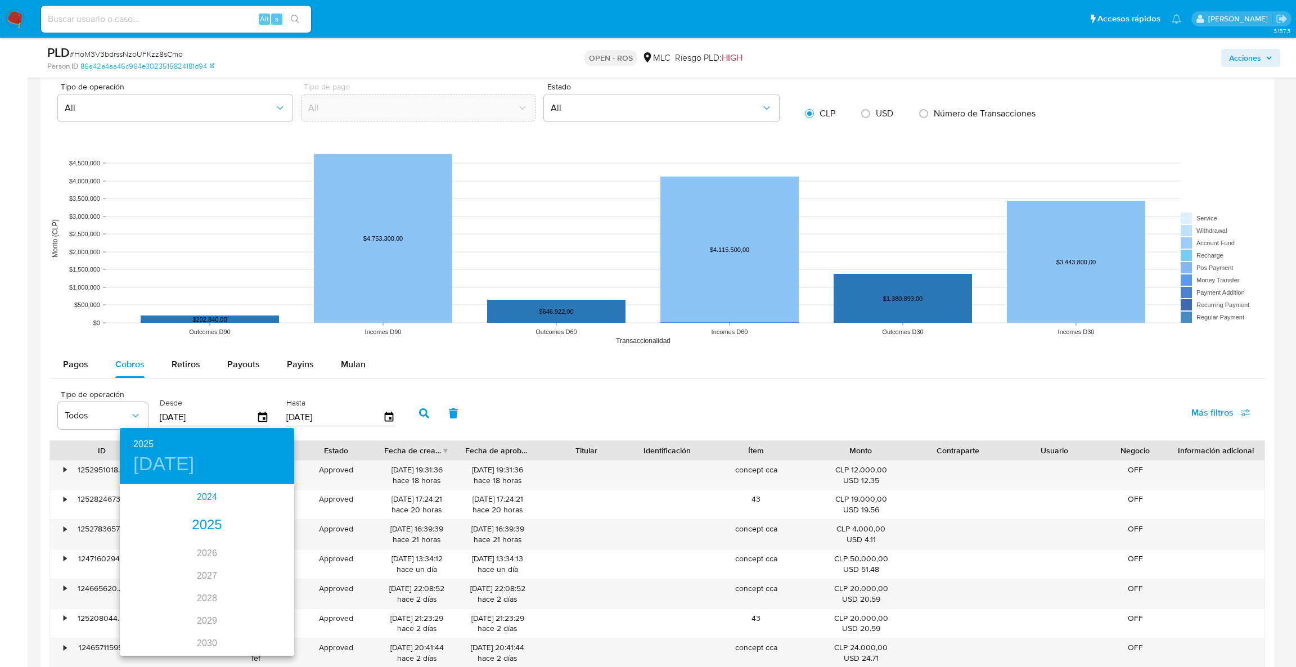
click at [187, 496] on div "2024" at bounding box center [207, 497] width 174 height 23
click at [271, 584] on div "sep." at bounding box center [265, 587] width 58 height 42
drag, startPoint x: 271, startPoint y: 584, endPoint x: 185, endPoint y: 595, distance: 86.8
click at [185, 595] on button "18" at bounding box center [184, 605] width 20 height 20
type input "18/09/2024"
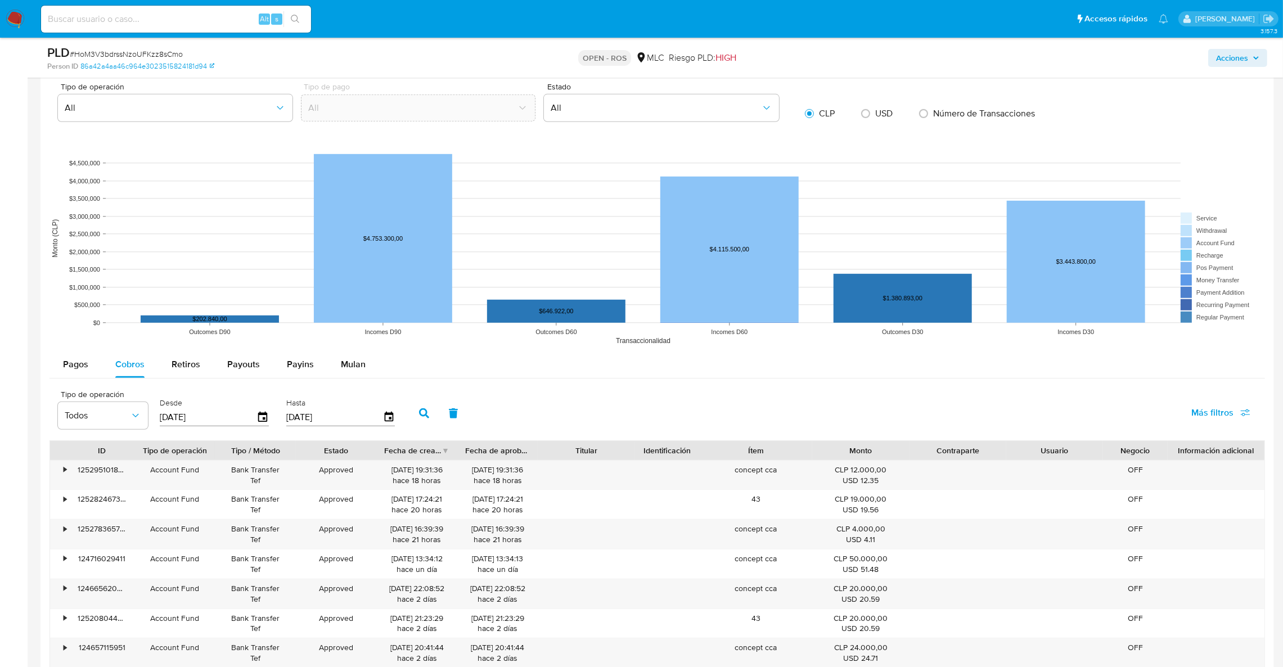
click at [421, 411] on icon "button" at bounding box center [424, 413] width 10 height 10
click at [426, 451] on div "Fecha de creación" at bounding box center [412, 450] width 57 height 11
drag, startPoint x: 425, startPoint y: 472, endPoint x: 357, endPoint y: 467, distance: 68.2
click at [357, 467] on div "• 109386963266 Account Fund Bank Transfer Tef Approved 24/04/2025 15:13:19 hace…" at bounding box center [657, 475] width 1214 height 29
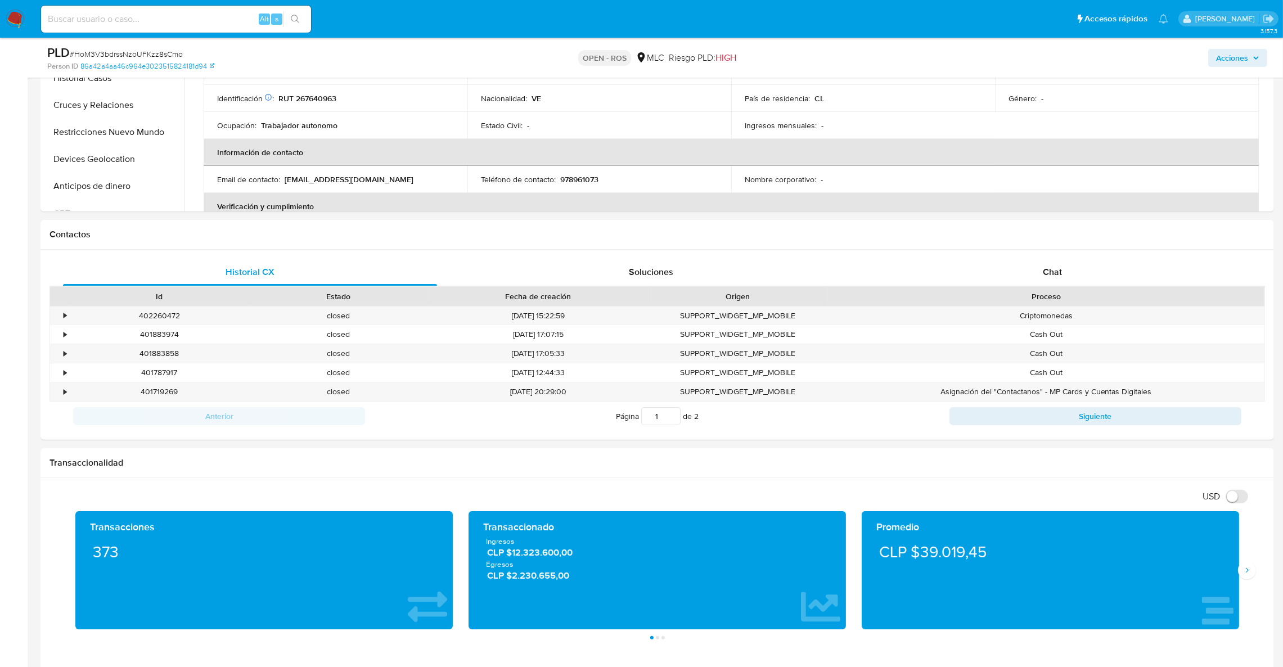
scroll to position [263, 0]
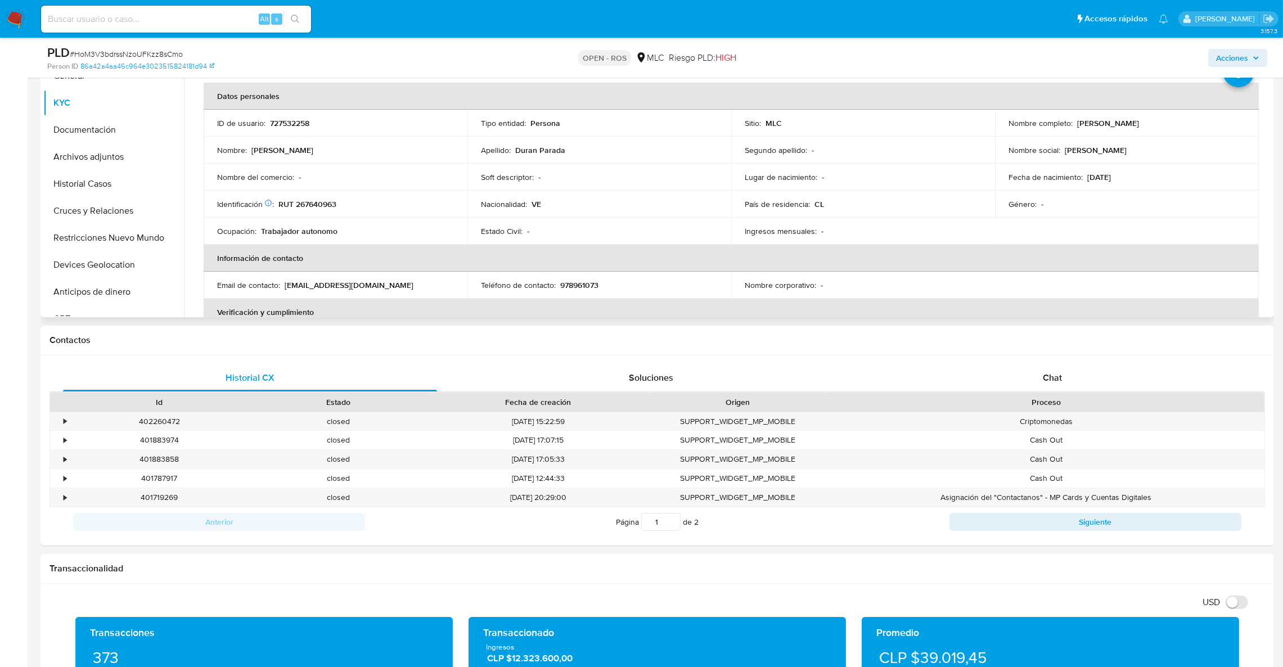
click at [288, 120] on p "727532258" at bounding box center [289, 123] width 39 height 10
copy p "727532258"
click at [327, 197] on td "Identificación Nº de serie: 603993153 : RUT 267640963" at bounding box center [336, 204] width 264 height 27
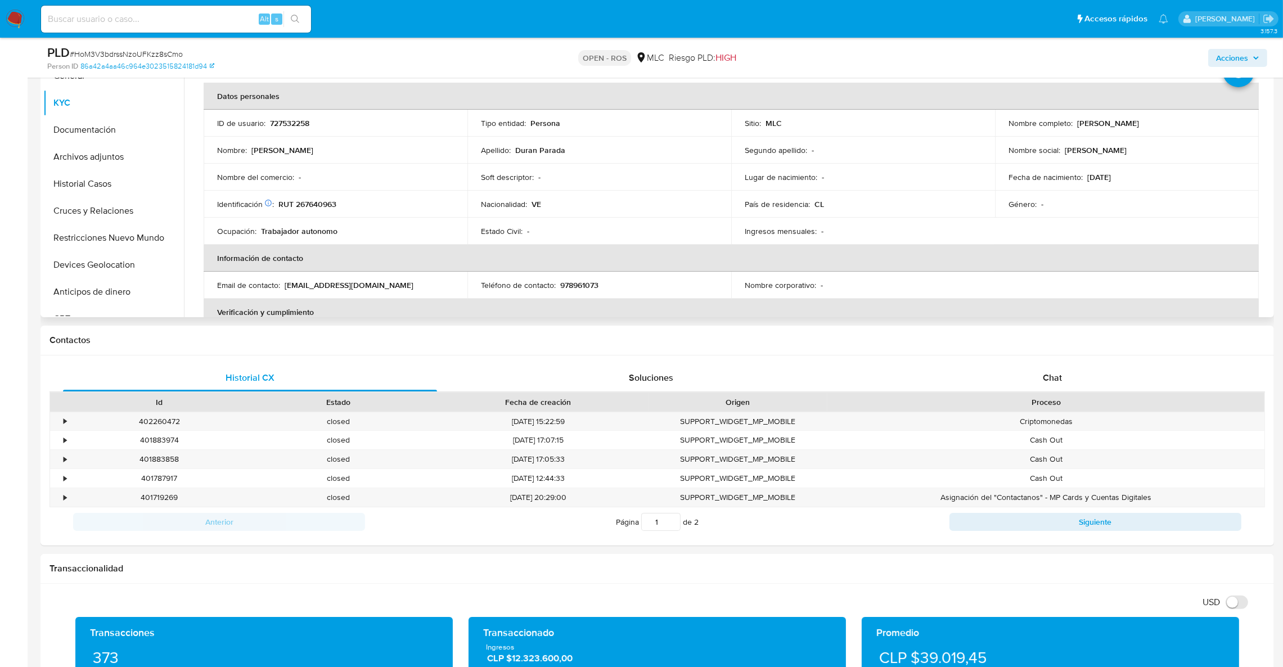
click at [314, 206] on p "RUT 267640963" at bounding box center [307, 204] width 58 height 10
copy p "267640963"
